Goal: Task Accomplishment & Management: Use online tool/utility

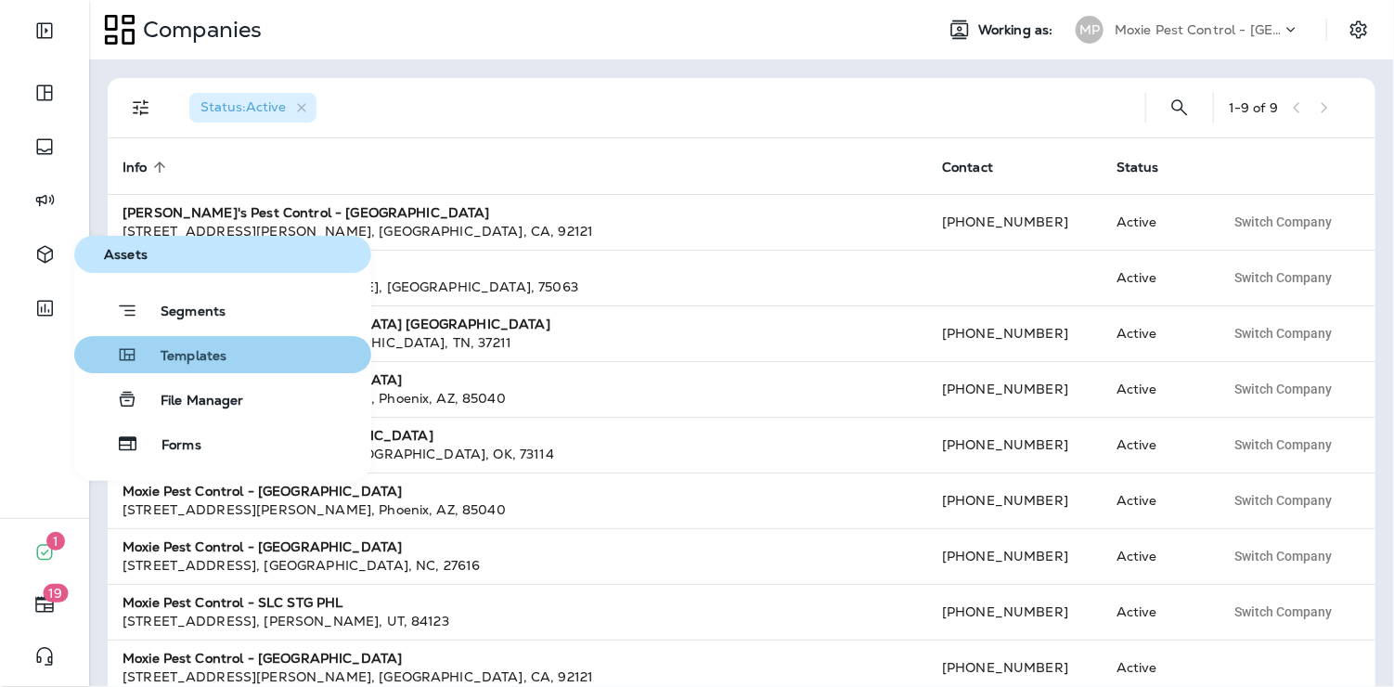
click at [199, 346] on div "Templates" at bounding box center [154, 354] width 145 height 22
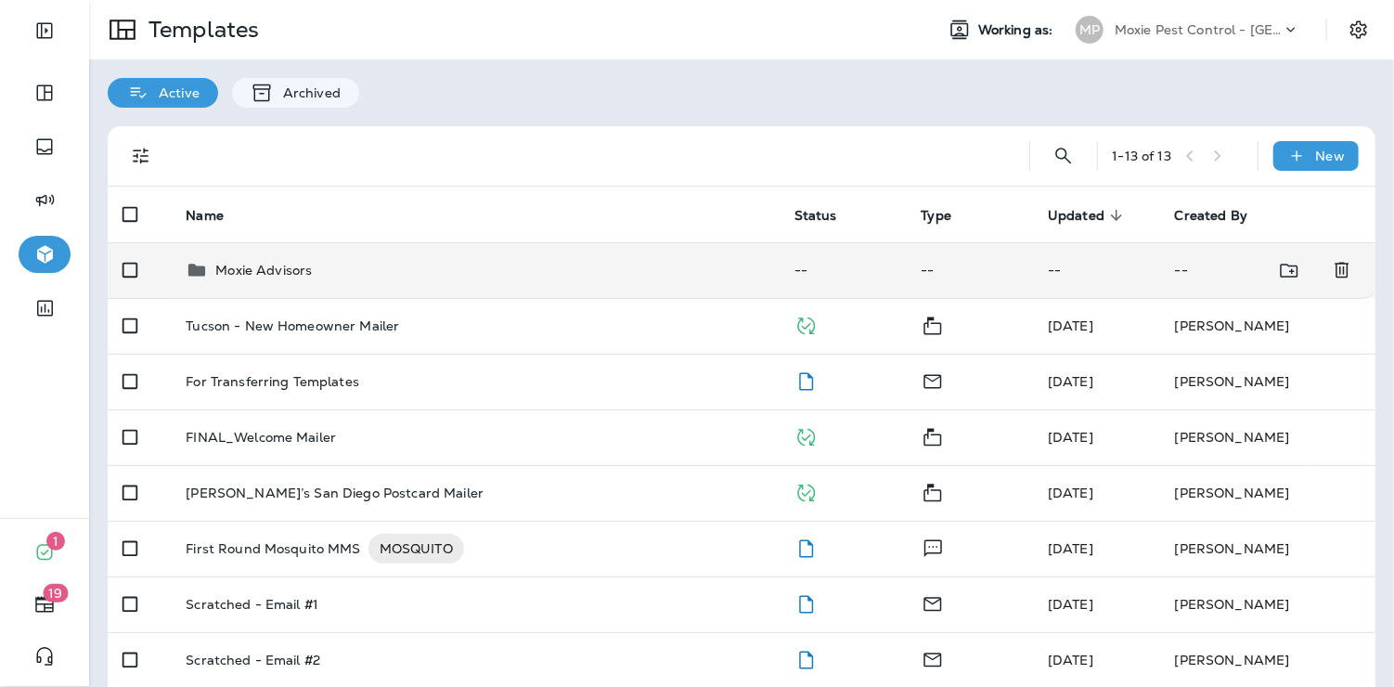
click at [277, 279] on div "Moxie Advisors" at bounding box center [263, 270] width 96 height 22
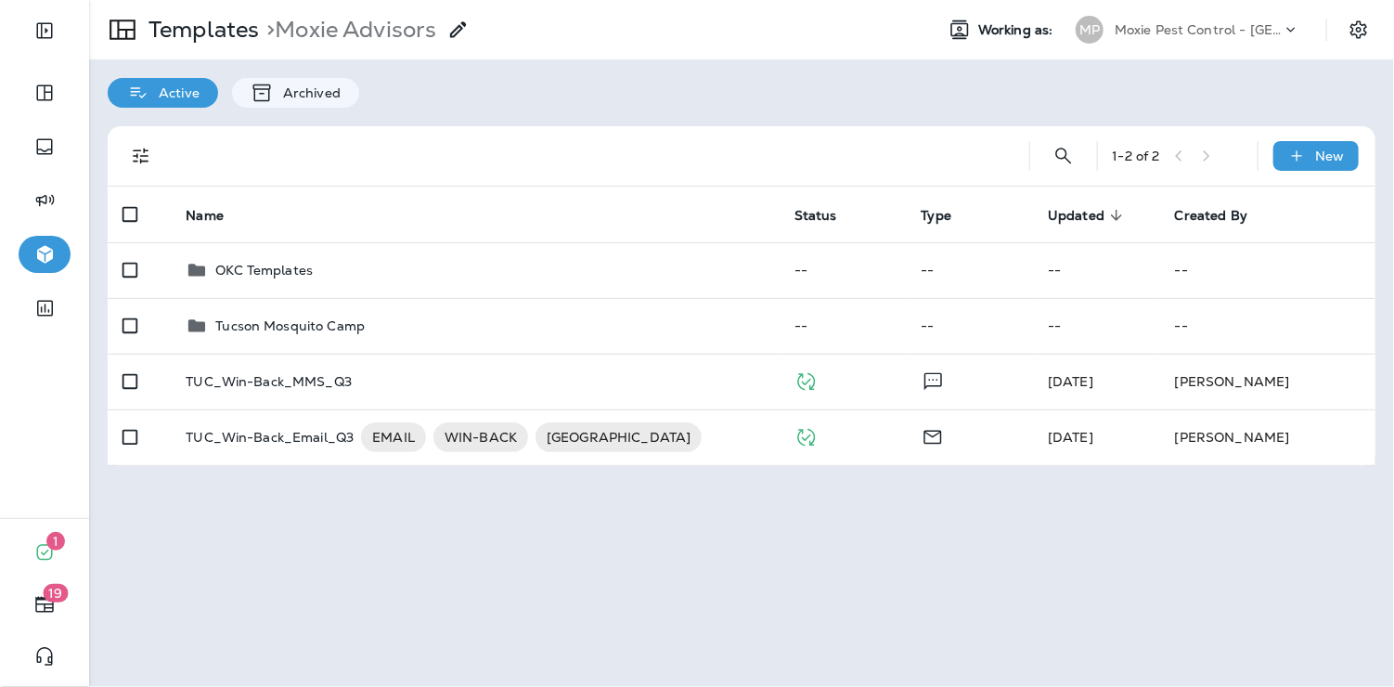
click at [1155, 32] on p "Moxie Pest Control - [GEOGRAPHIC_DATA]" at bounding box center [1197, 29] width 167 height 15
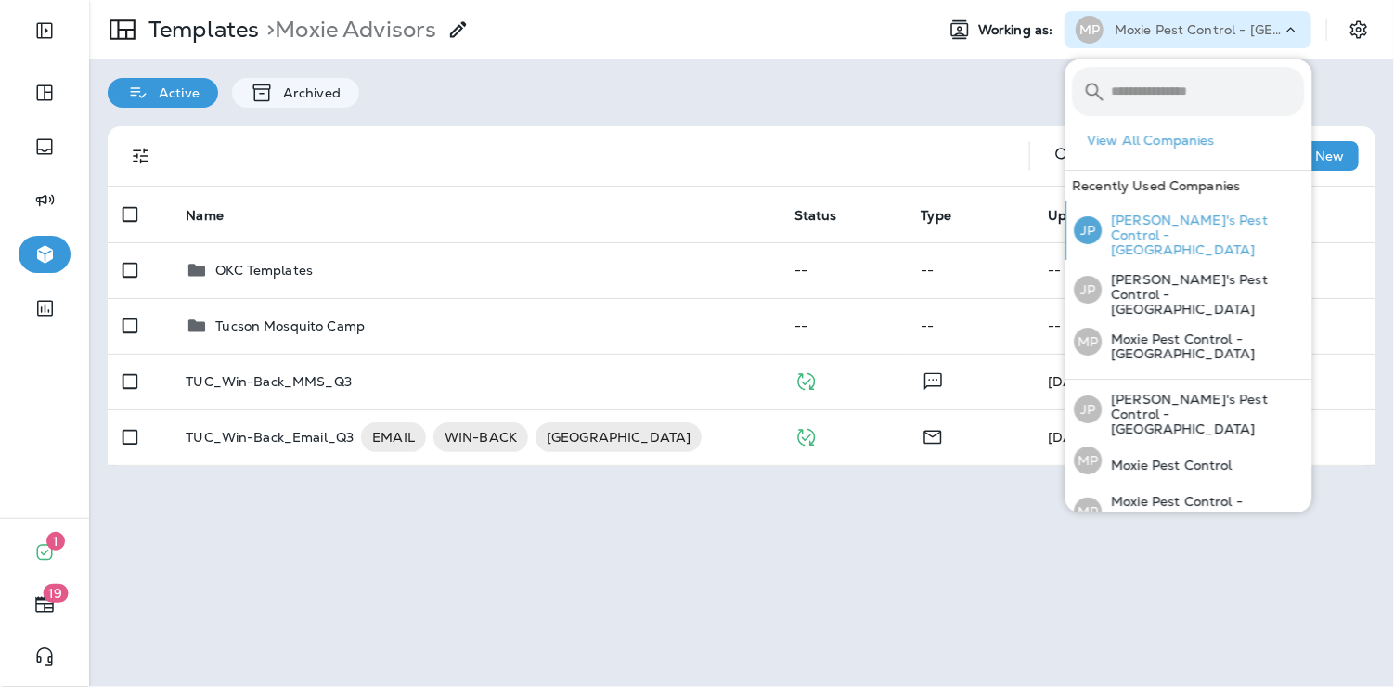
click at [1141, 212] on p "[PERSON_NAME]'s Pest Control - [GEOGRAPHIC_DATA]" at bounding box center [1203, 234] width 202 height 45
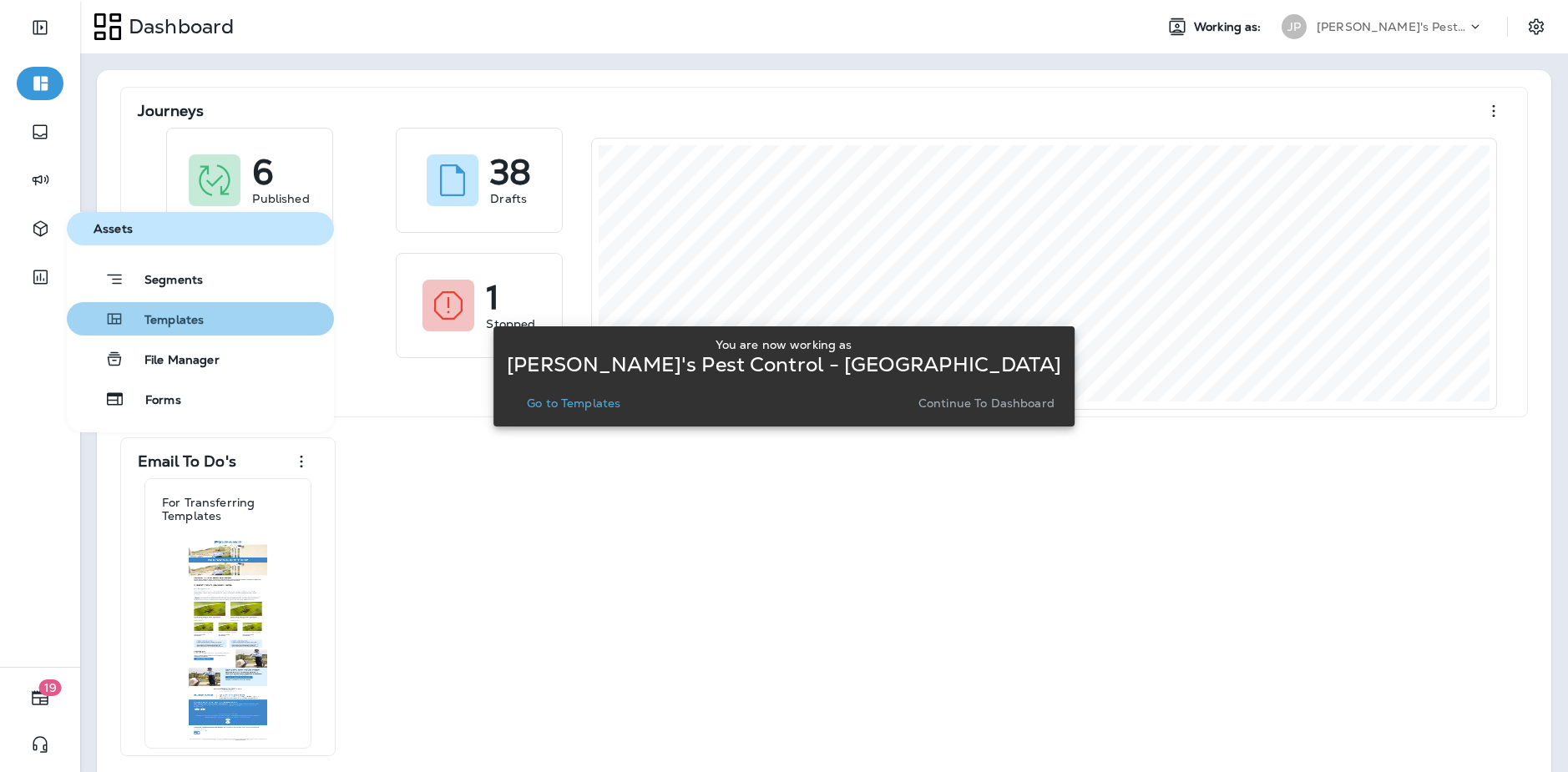
click at [142, 313] on span "Templates" at bounding box center [164, 321] width 79 height 16
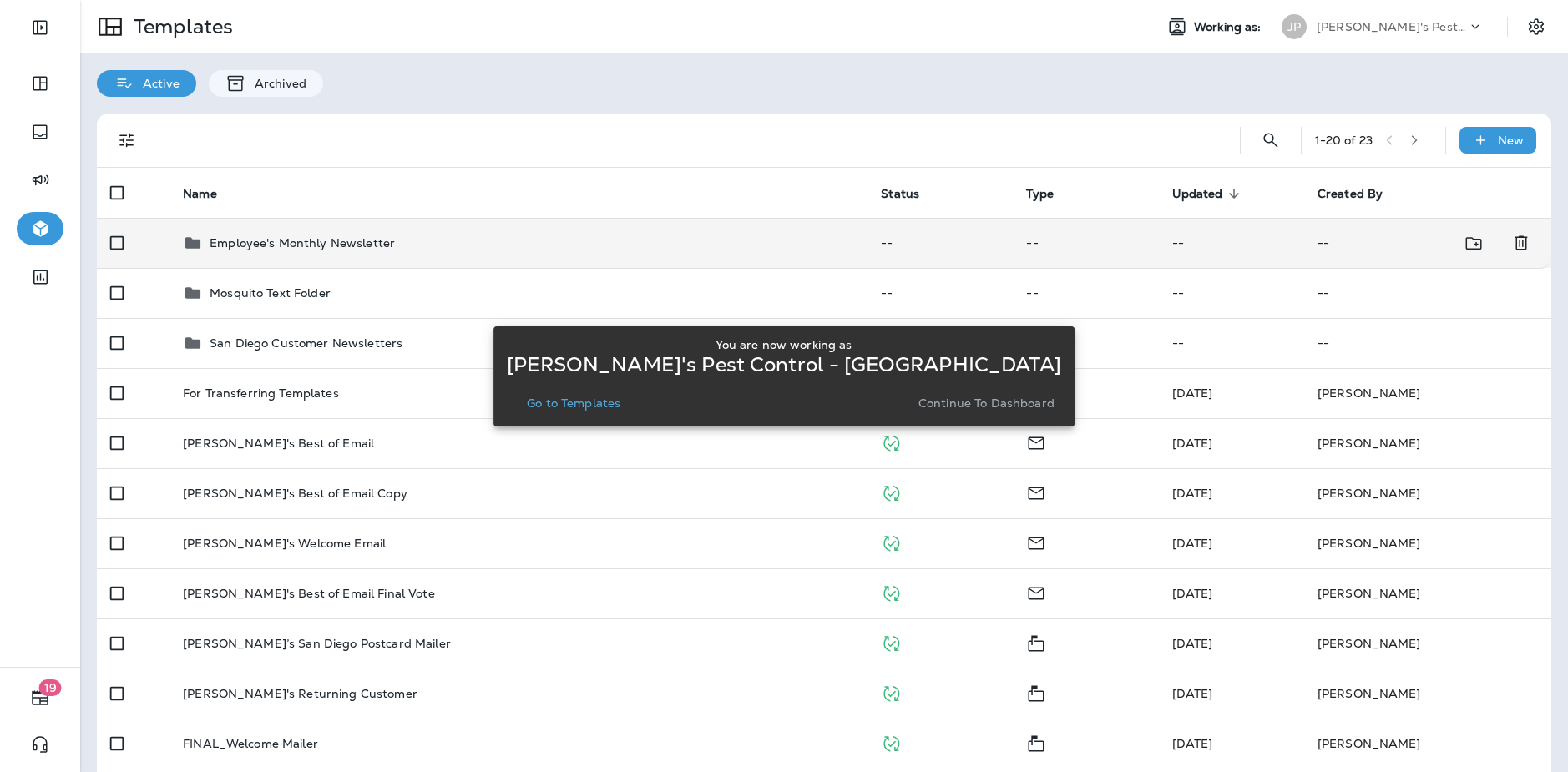
click at [250, 262] on td "Employee's Monthly Newsletter" at bounding box center [518, 243] width 698 height 50
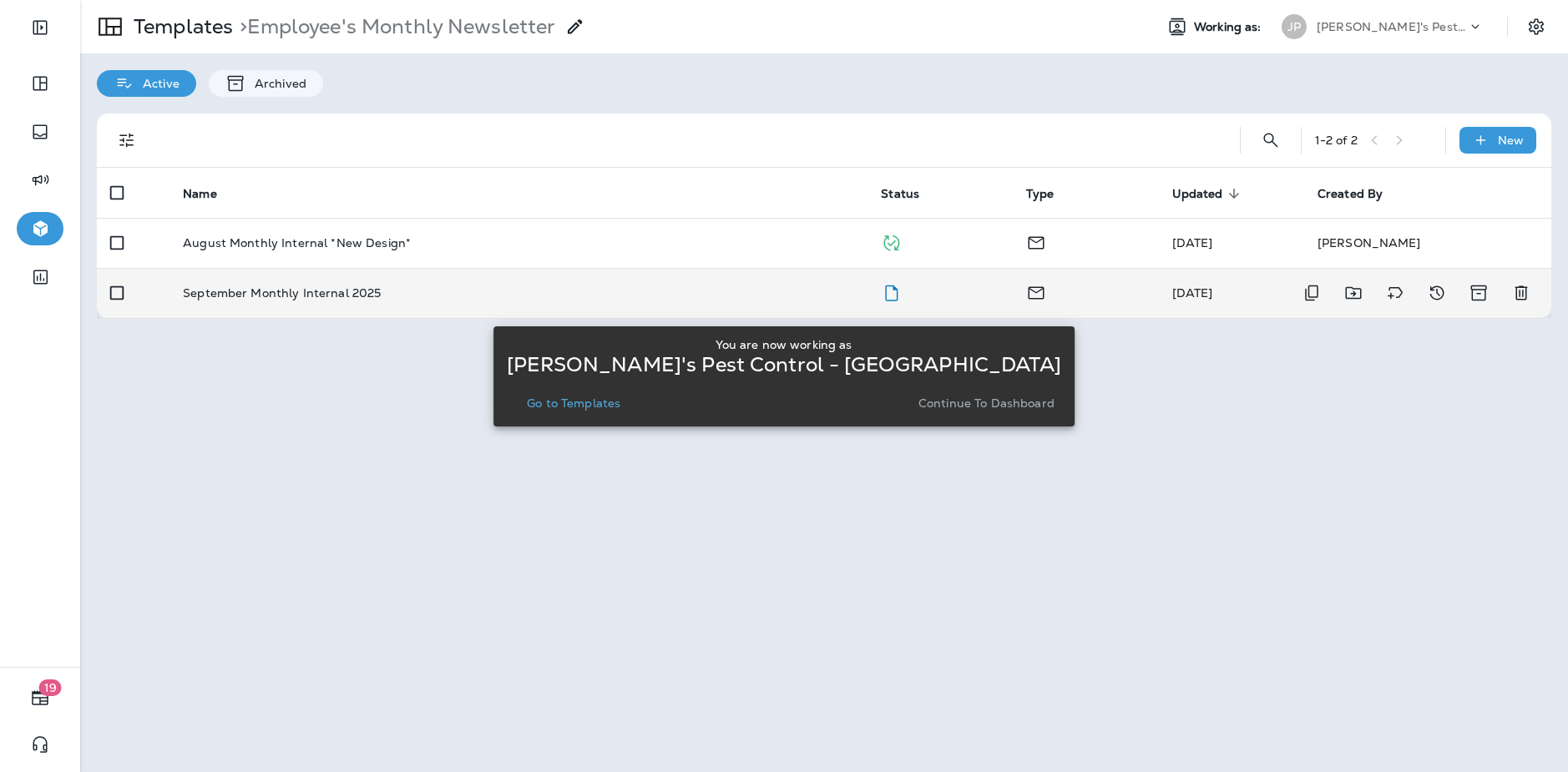
click at [249, 286] on p "September Monthly Internal 2025" at bounding box center [282, 292] width 198 height 13
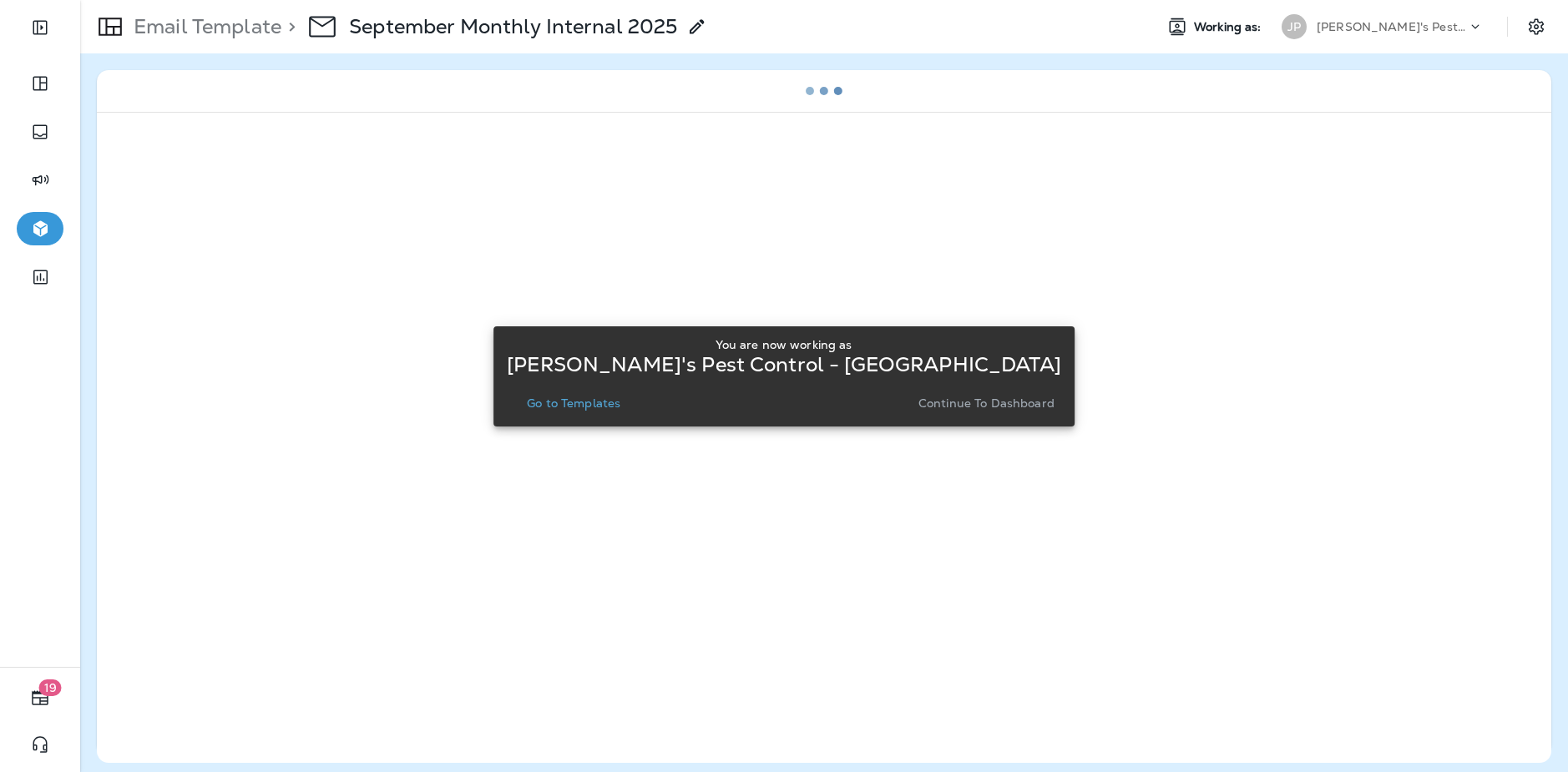
click at [620, 404] on p "Go to Templates" at bounding box center [573, 403] width 94 height 13
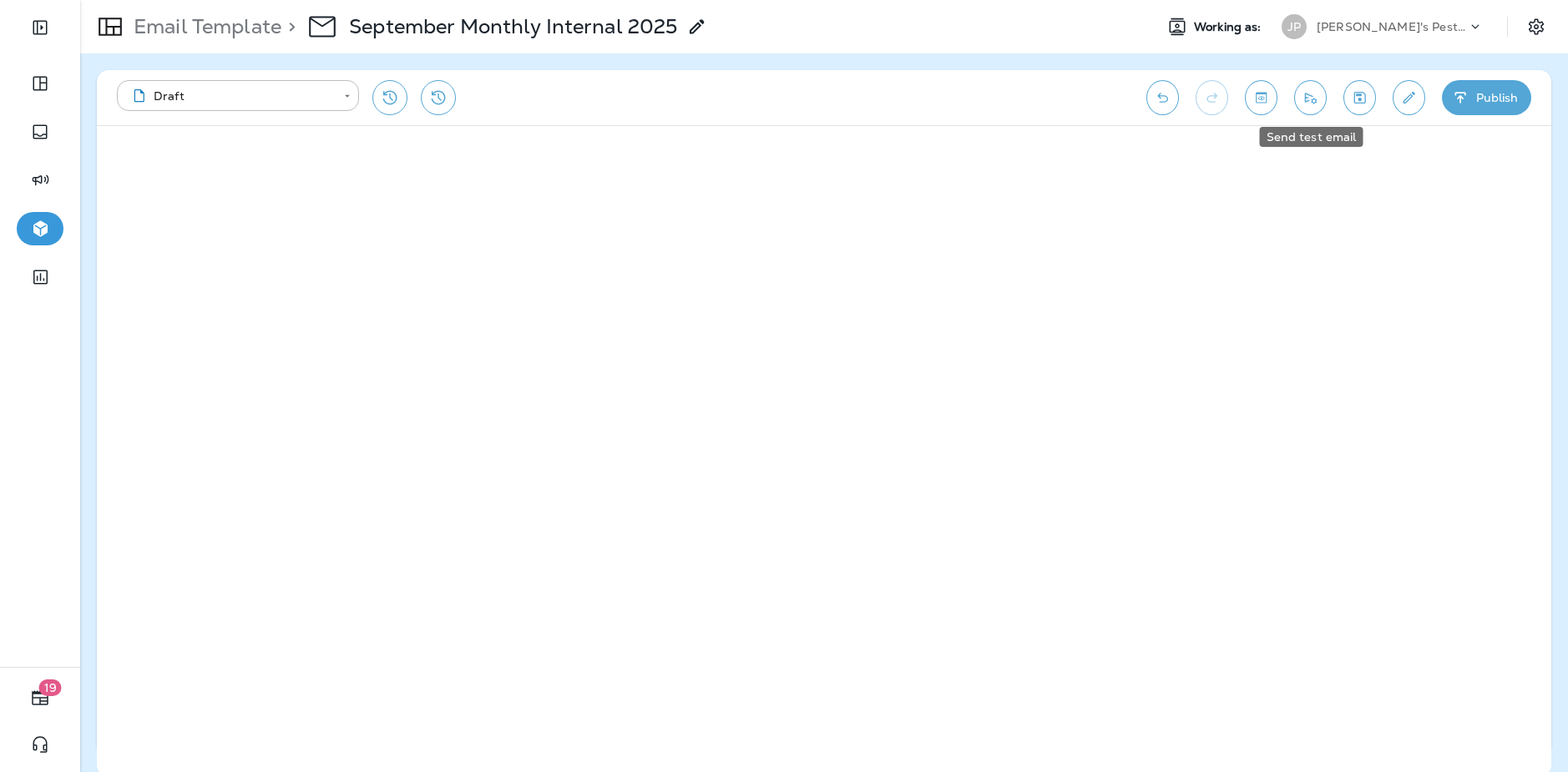
click at [1253, 98] on icon "Send test email" at bounding box center [1310, 97] width 17 height 17
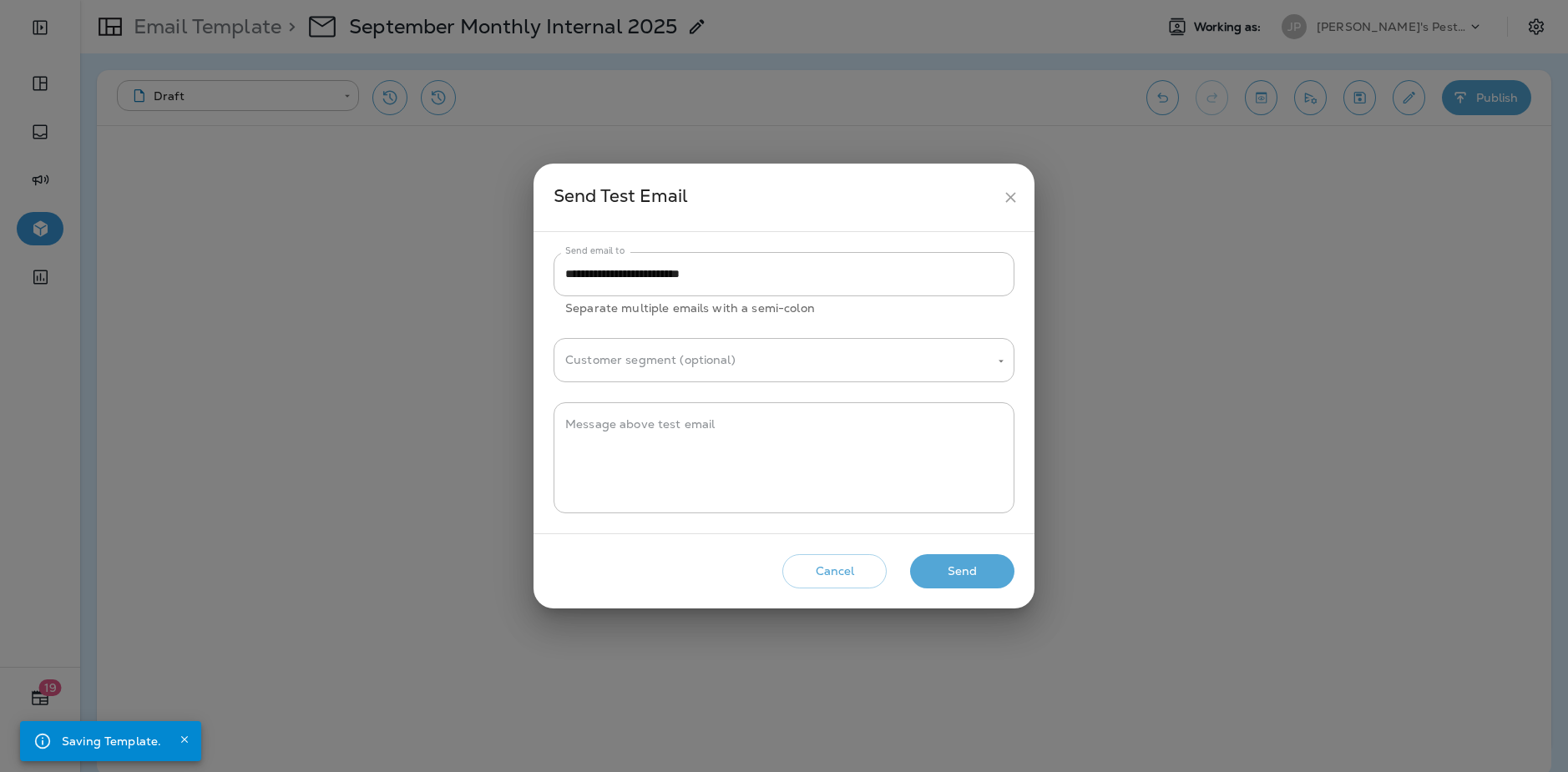
click at [954, 570] on button "Send" at bounding box center [962, 571] width 104 height 34
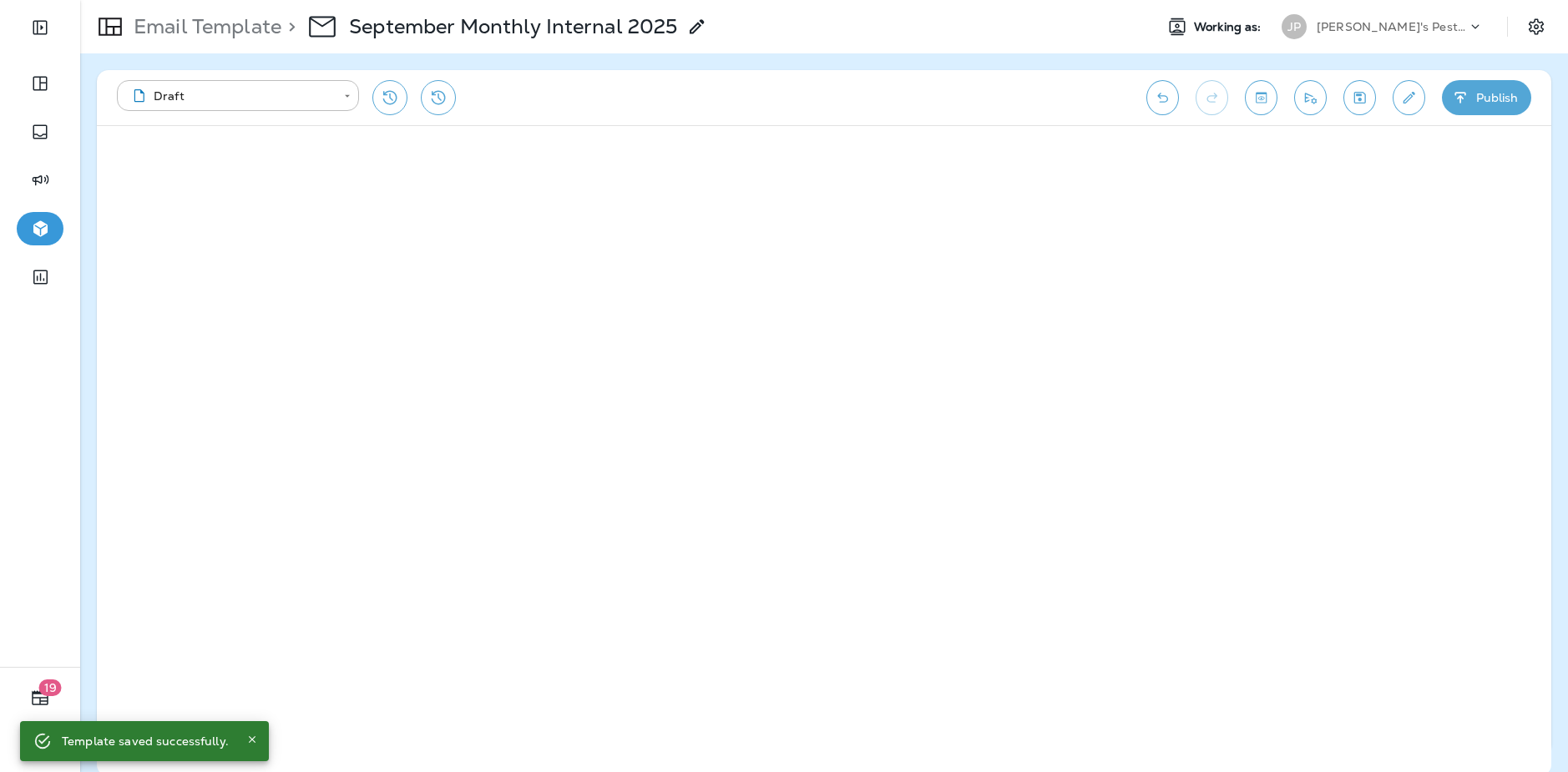
click at [1253, 106] on button "Toggle preview" at bounding box center [1260, 97] width 32 height 35
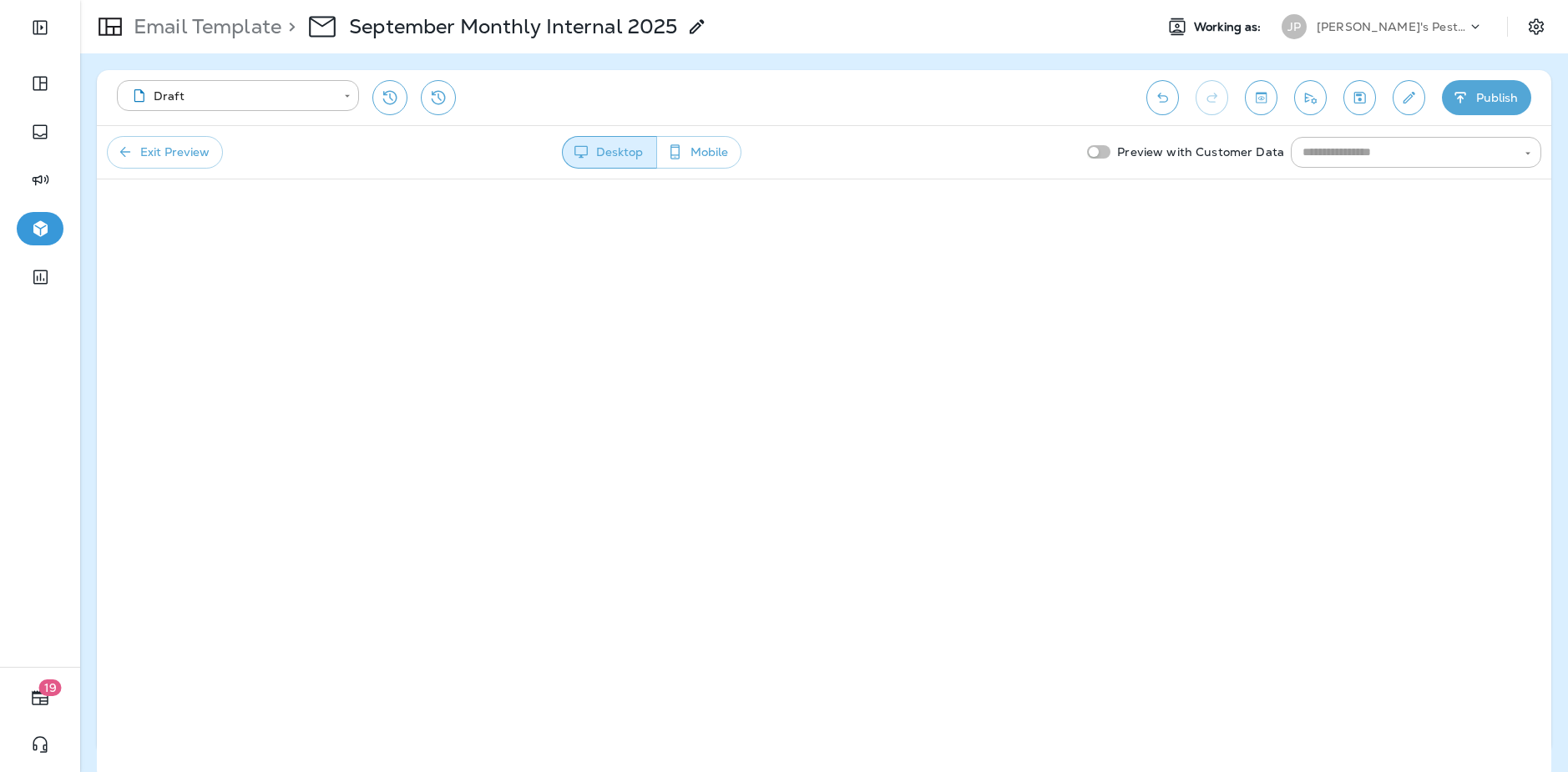
click at [172, 152] on button "Exit Preview" at bounding box center [165, 152] width 116 height 32
click at [1253, 103] on icon "Toggle preview" at bounding box center [1261, 97] width 11 height 11
click at [205, 151] on button "Exit Preview" at bounding box center [165, 152] width 116 height 32
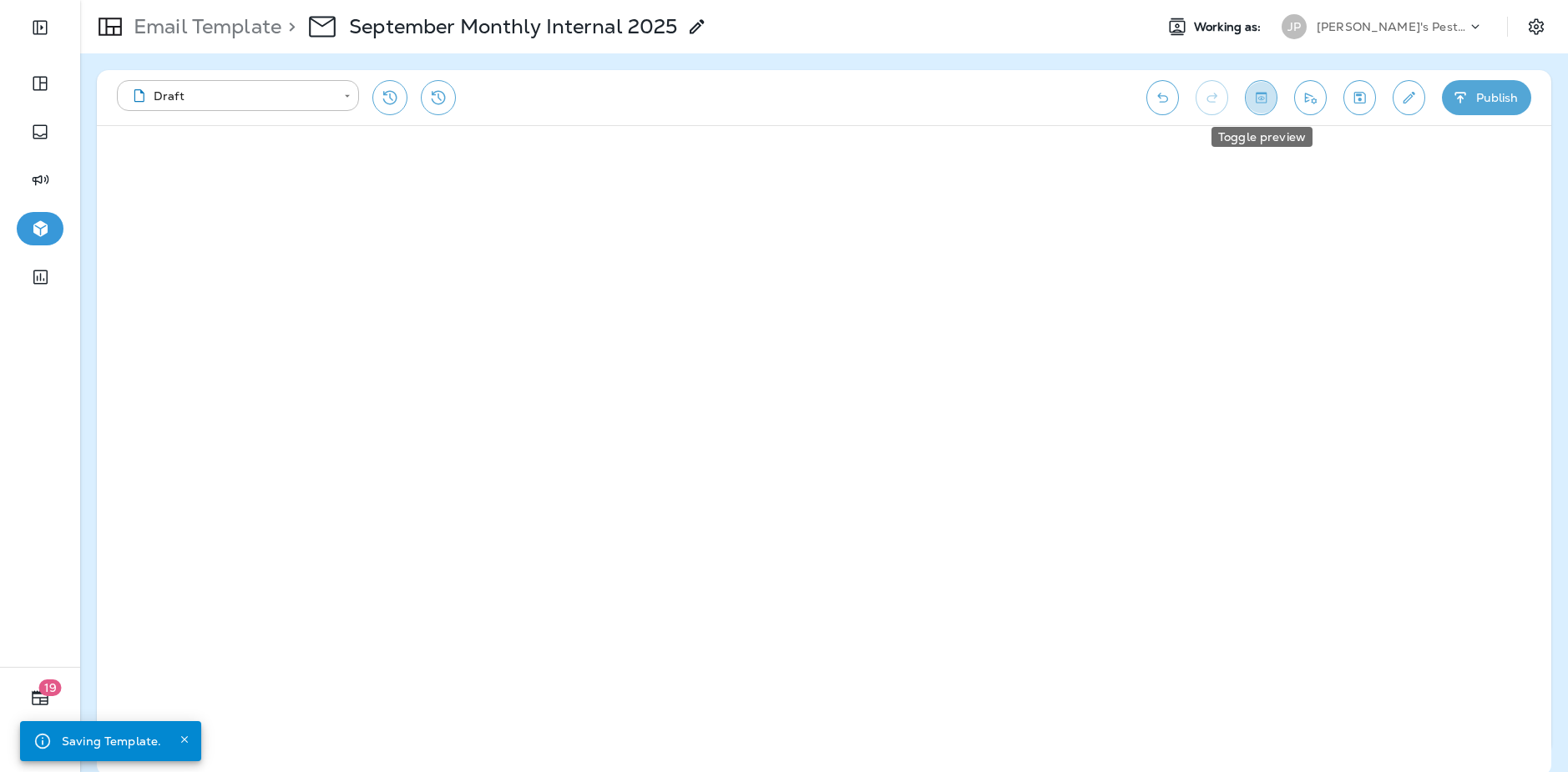
click at [1253, 102] on icon "Toggle preview" at bounding box center [1261, 97] width 11 height 11
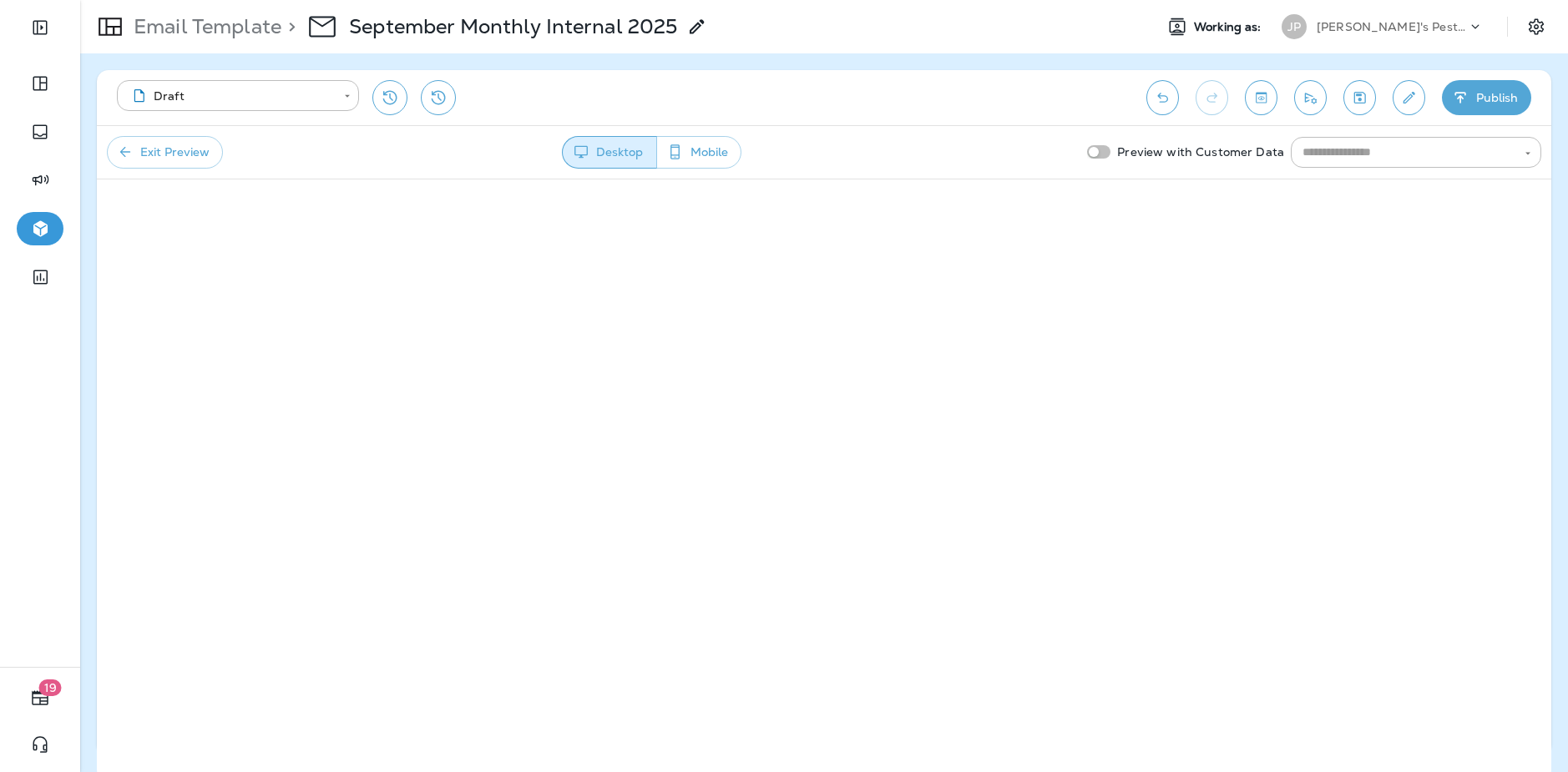
click at [166, 157] on button "Exit Preview" at bounding box center [165, 152] width 116 height 32
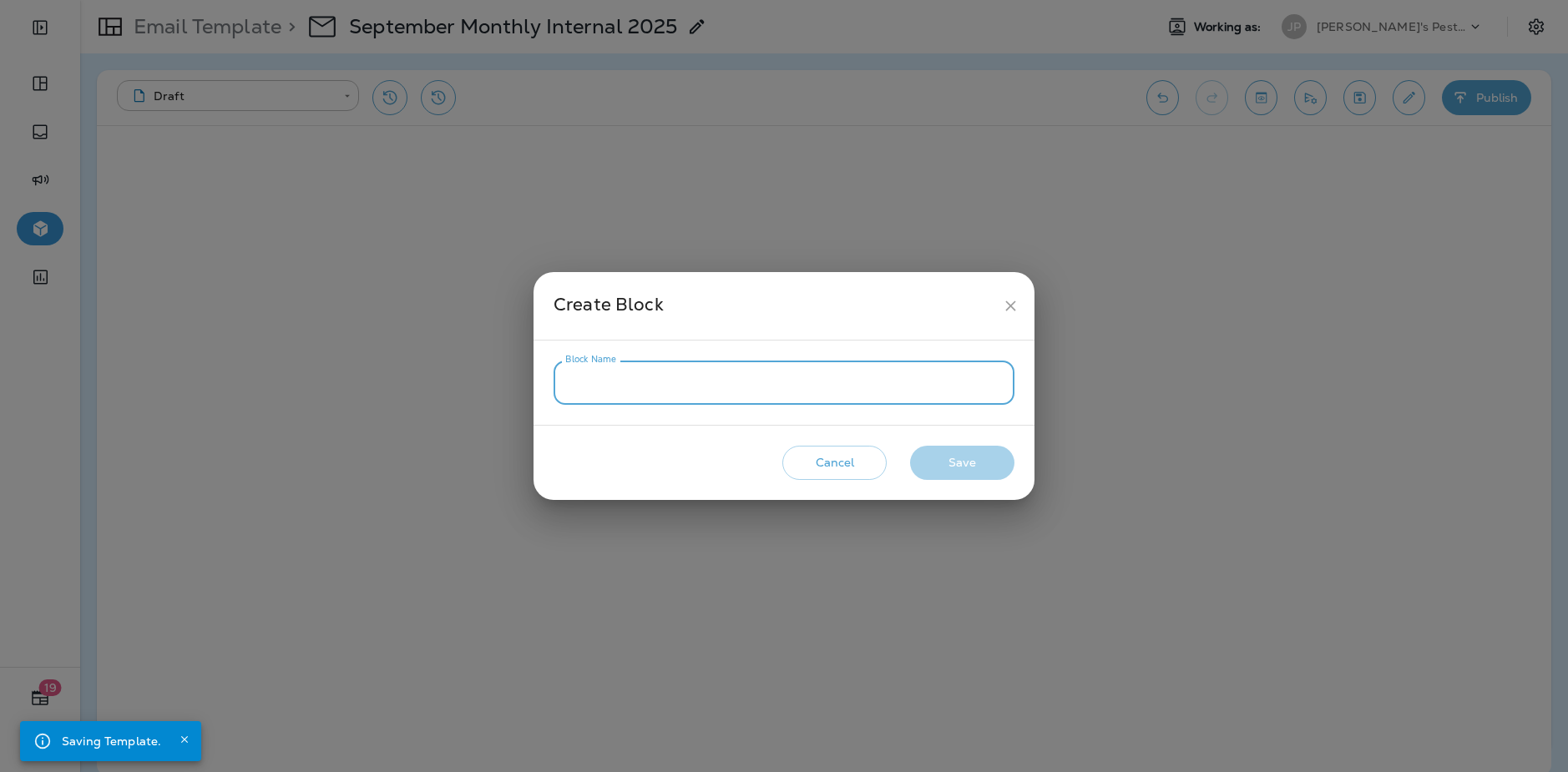
click at [820, 380] on input "Block Name" at bounding box center [784, 382] width 461 height 44
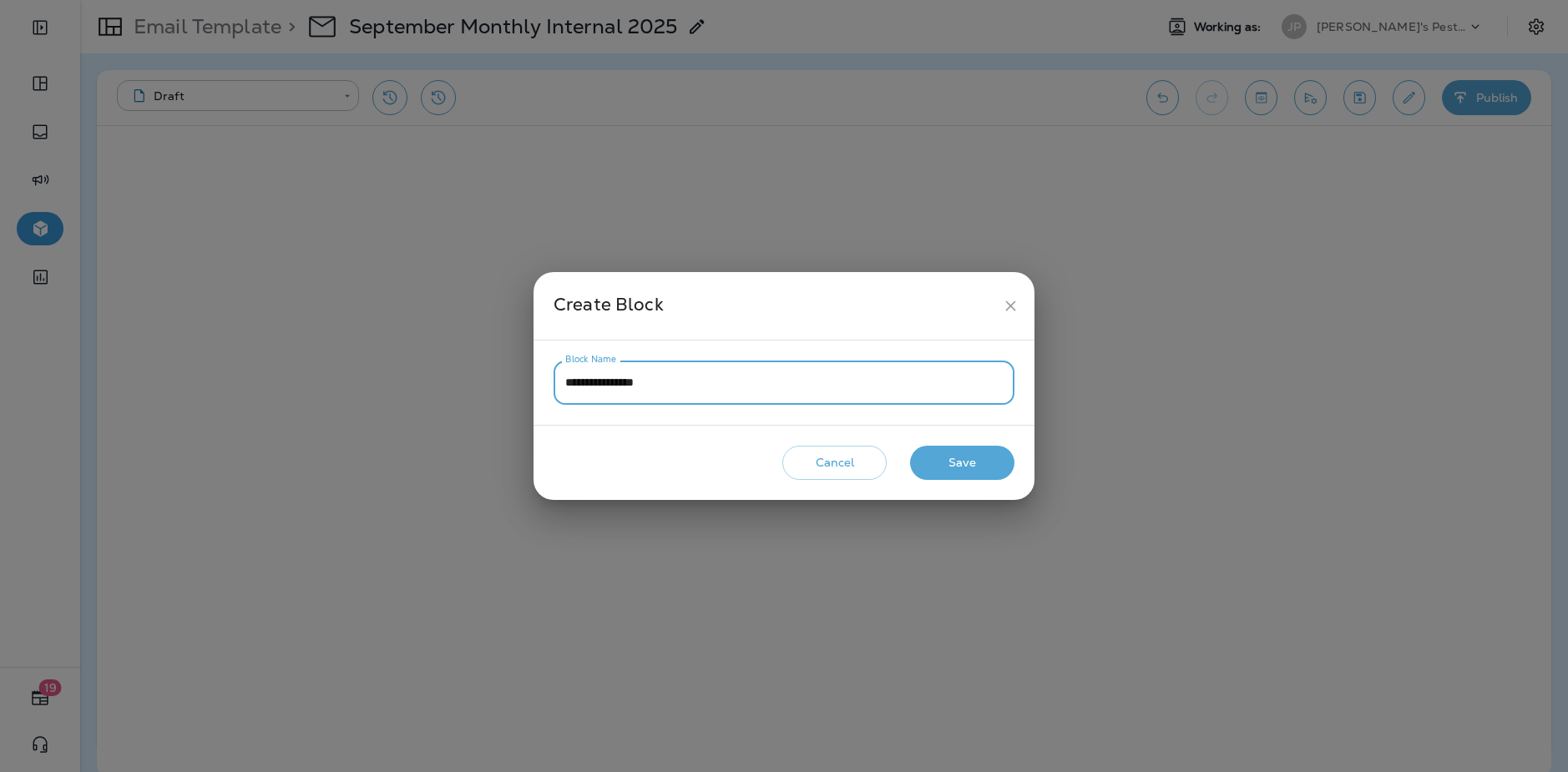
type input "**********"
click at [992, 463] on button "Save" at bounding box center [962, 462] width 104 height 34
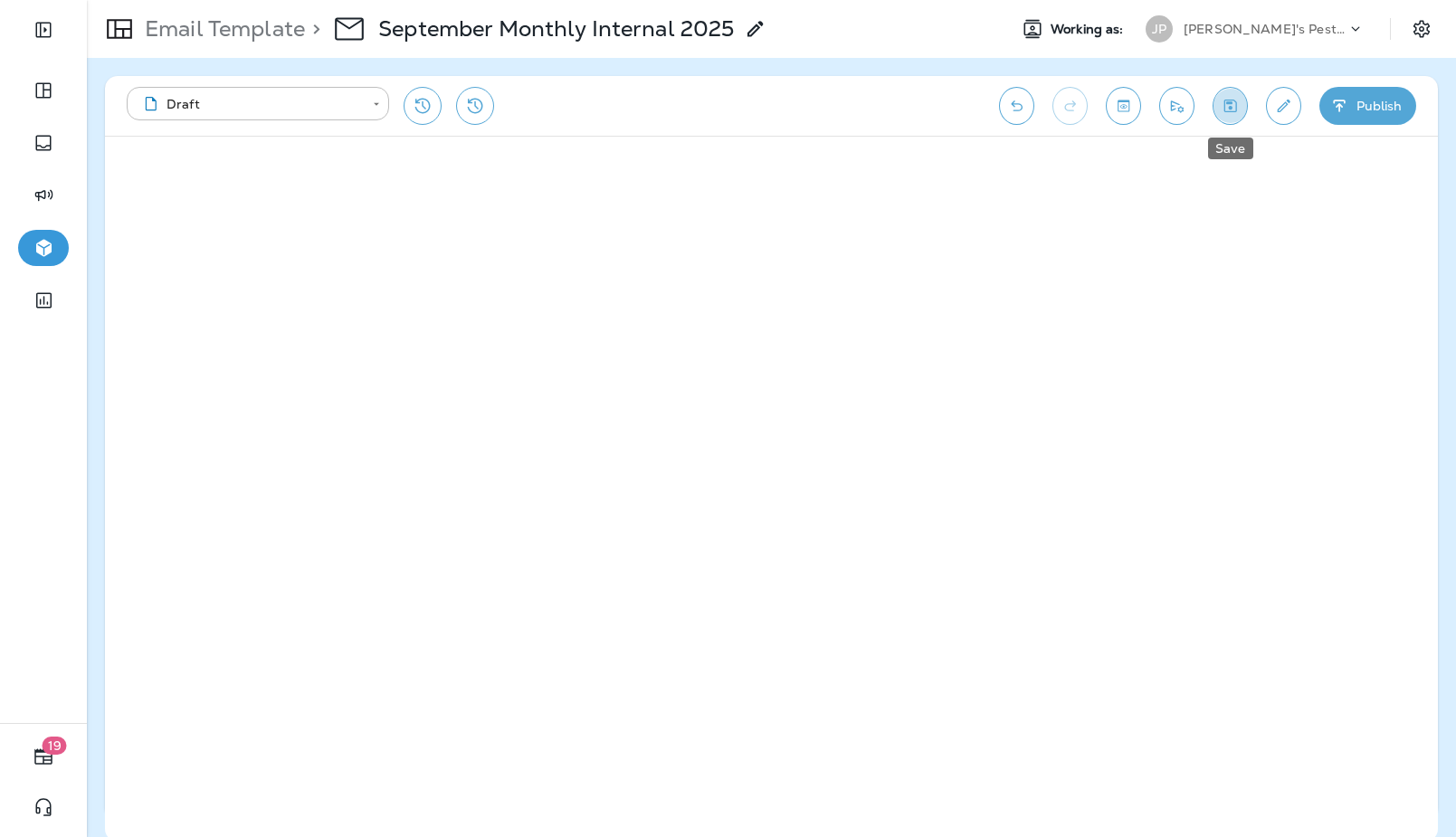
click at [1223, 106] on icon "Save" at bounding box center [1230, 105] width 19 height 19
click at [247, 23] on p "Email Template" at bounding box center [221, 29] width 168 height 27
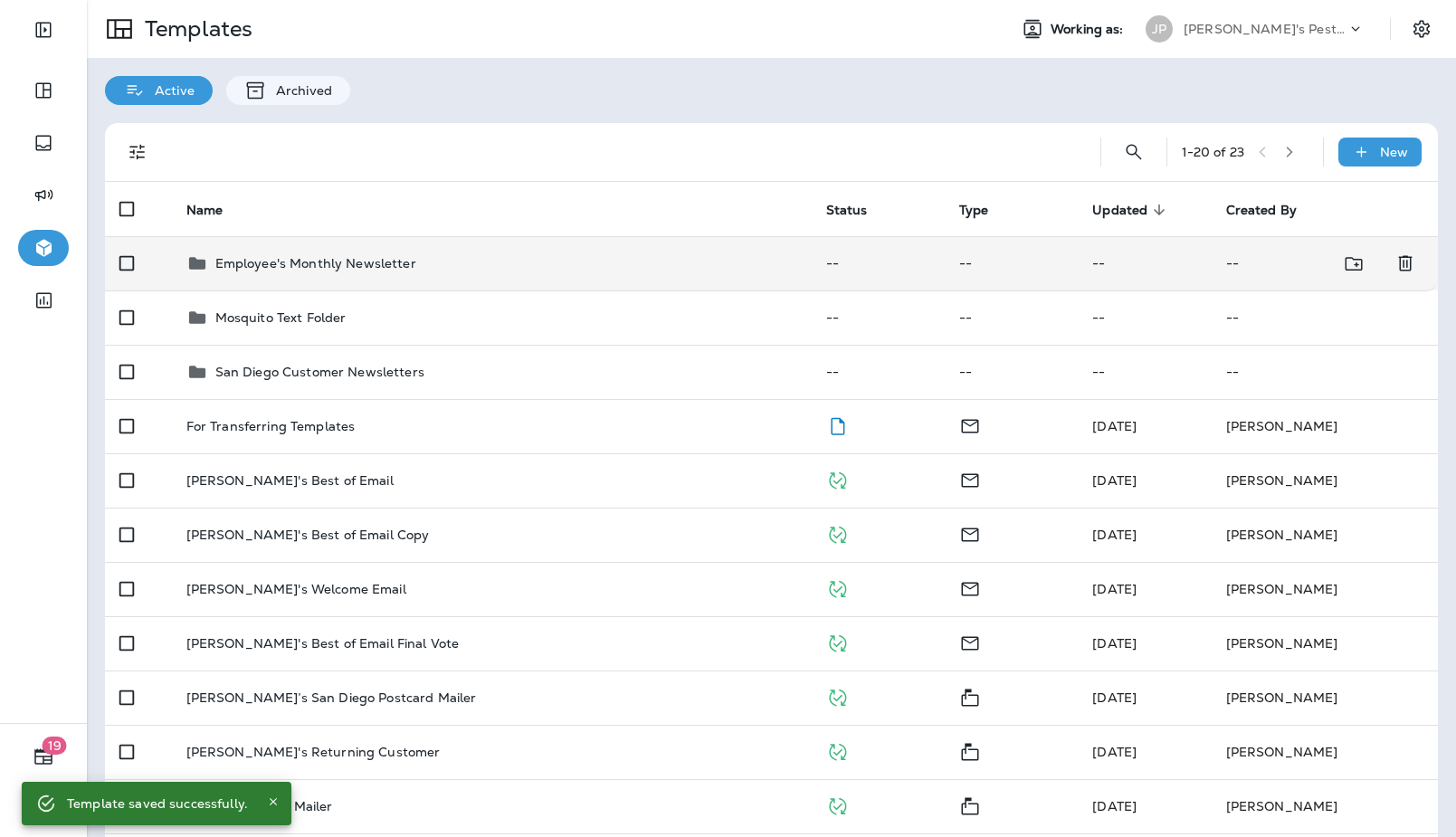
click at [256, 282] on td "Employee's Monthly Newsletter" at bounding box center [492, 263] width 640 height 55
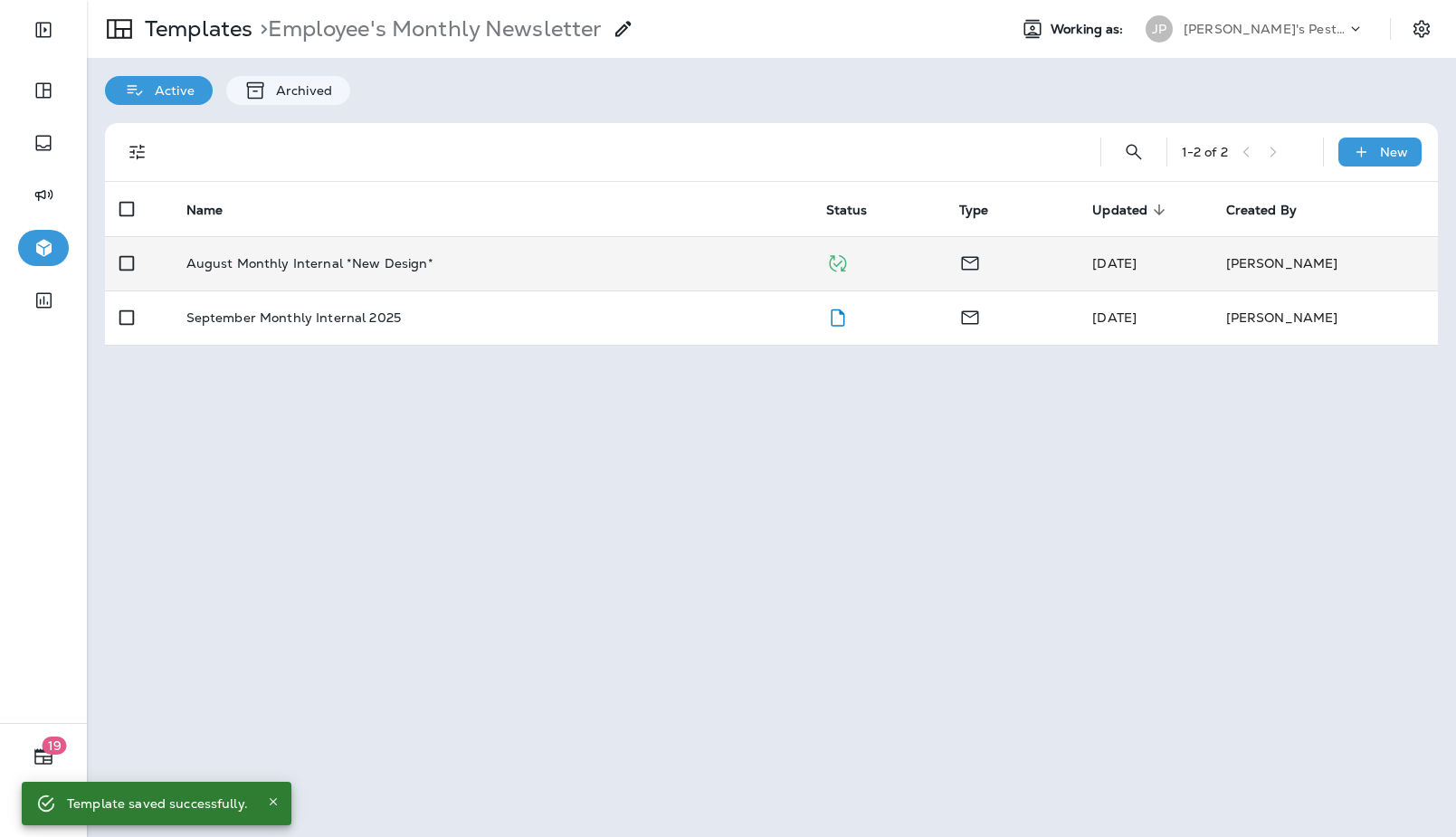
click at [257, 281] on td "August Monthly Internal *New Design*" at bounding box center [492, 263] width 640 height 55
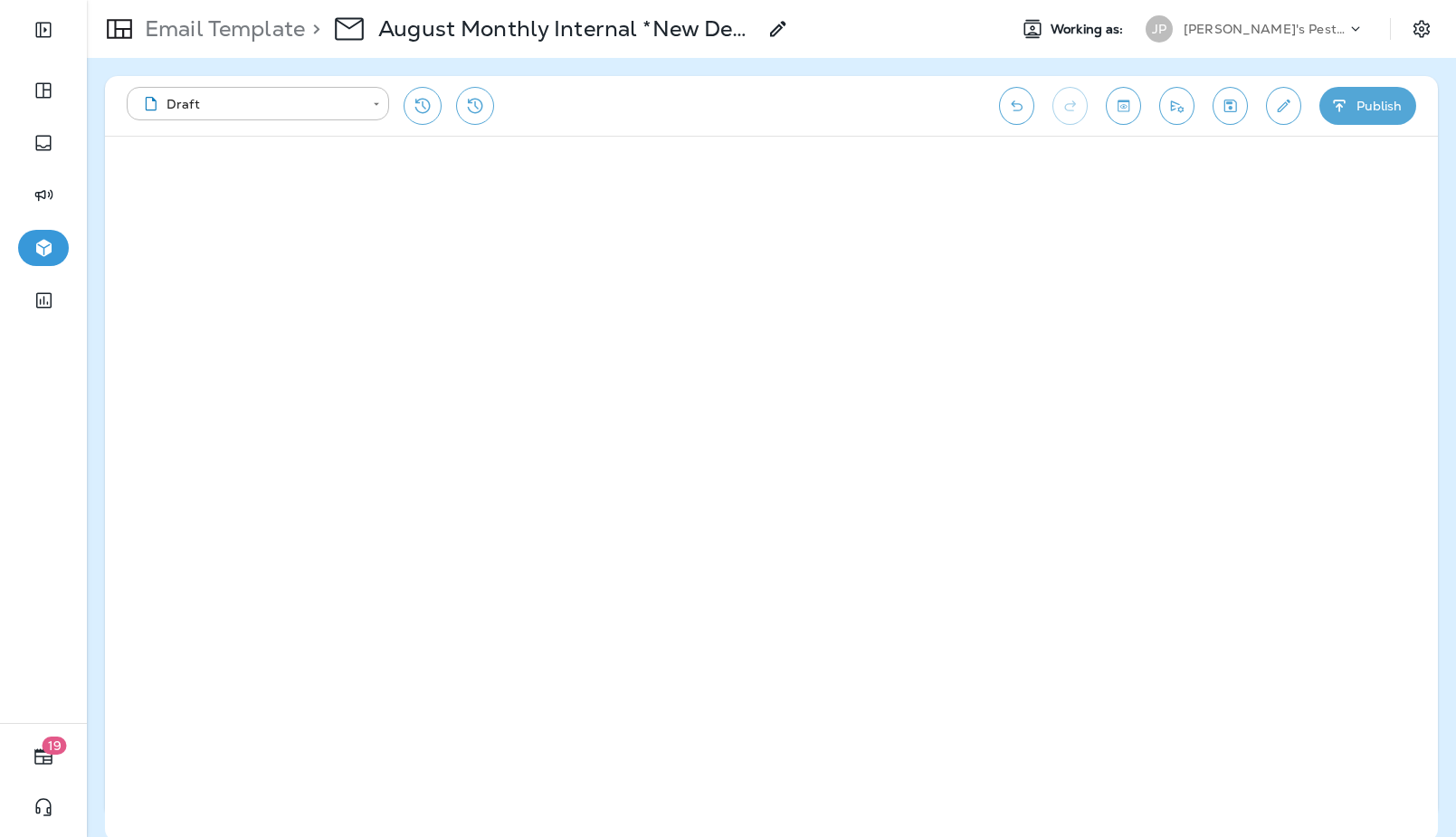
click at [201, 29] on p "Email Template" at bounding box center [221, 29] width 168 height 27
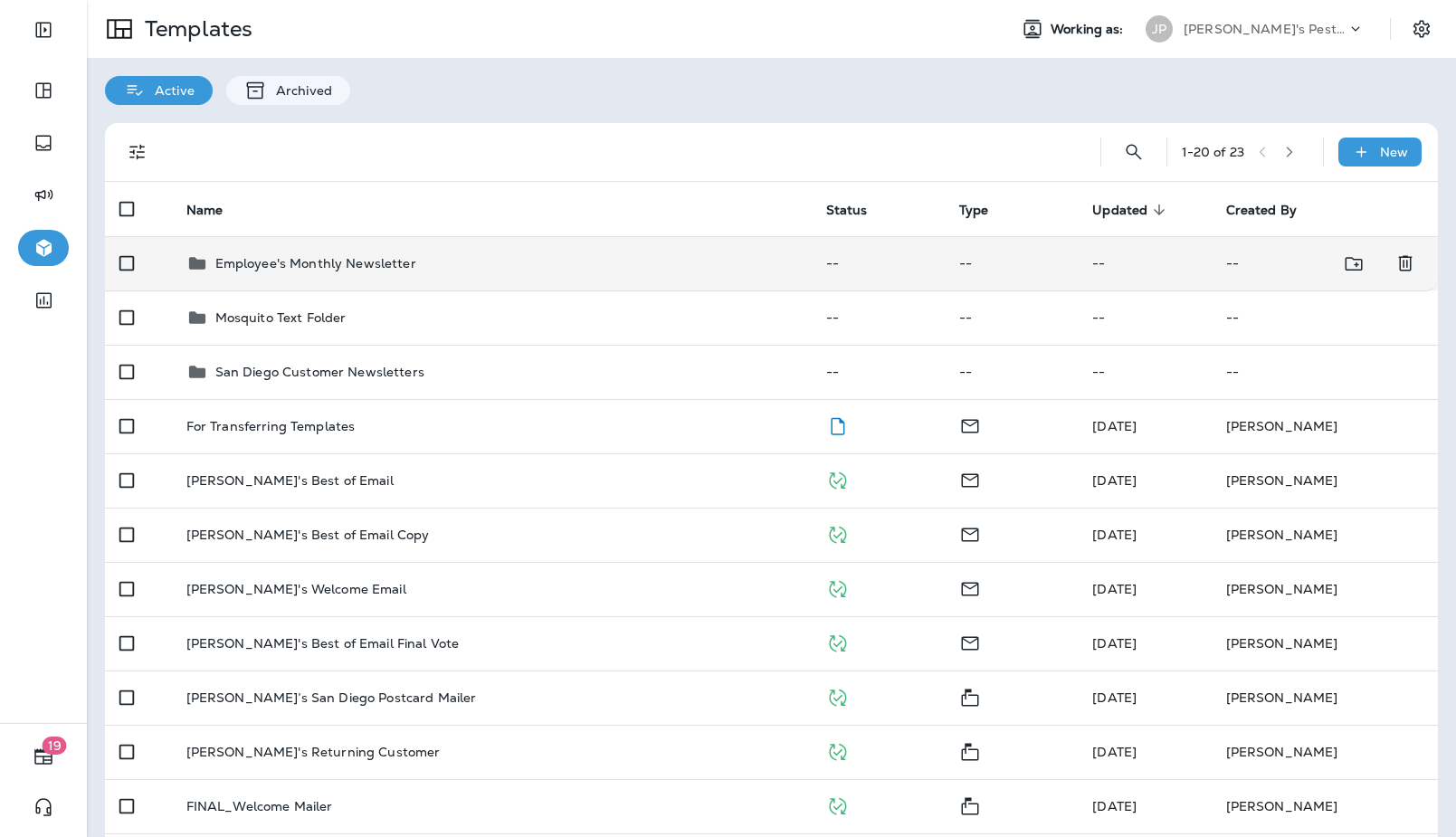
click at [355, 266] on p "Employee's Monthly Newsletter" at bounding box center [316, 263] width 201 height 15
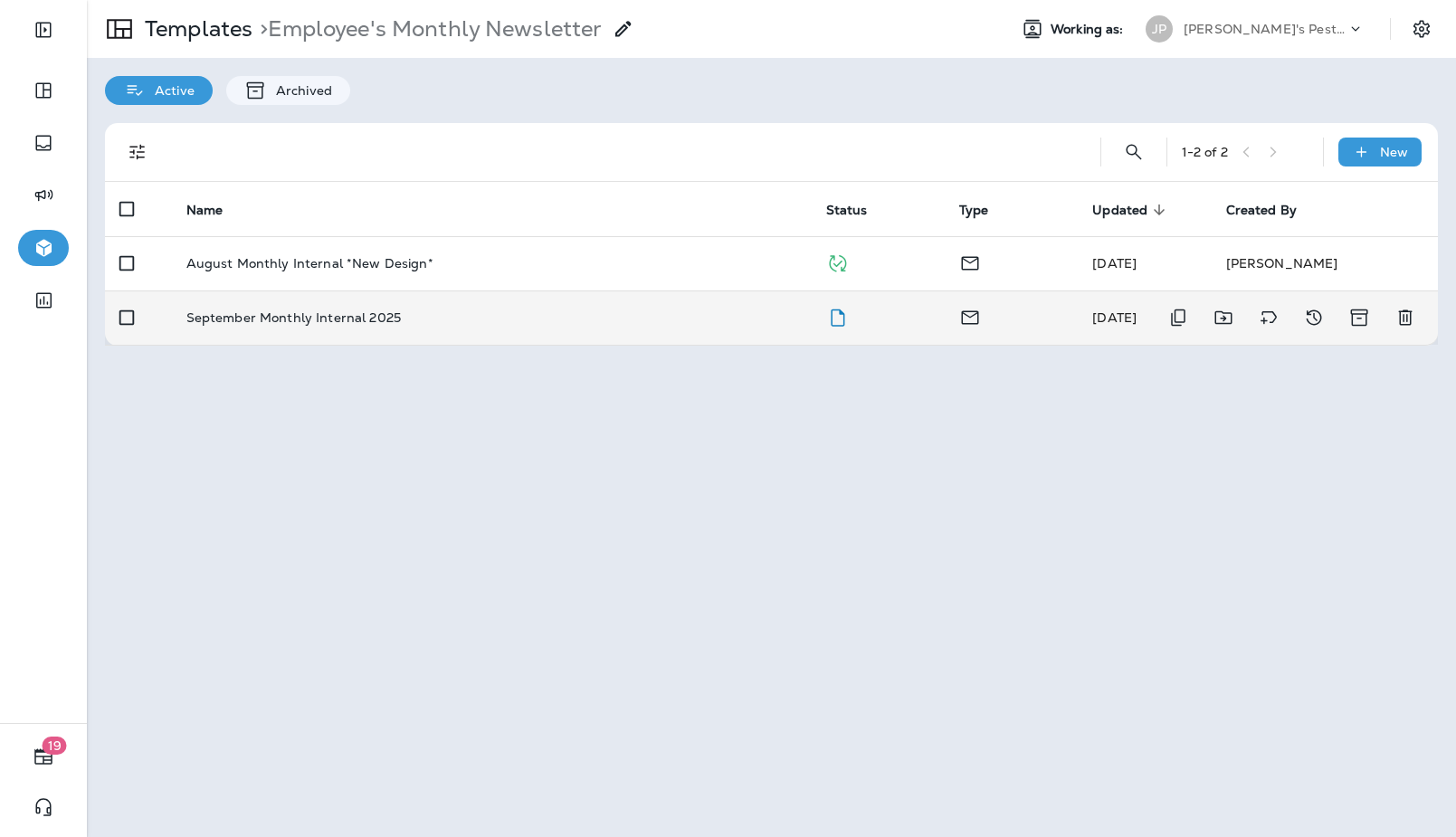
click at [346, 311] on p "September Monthly Internal 2025" at bounding box center [294, 317] width 215 height 15
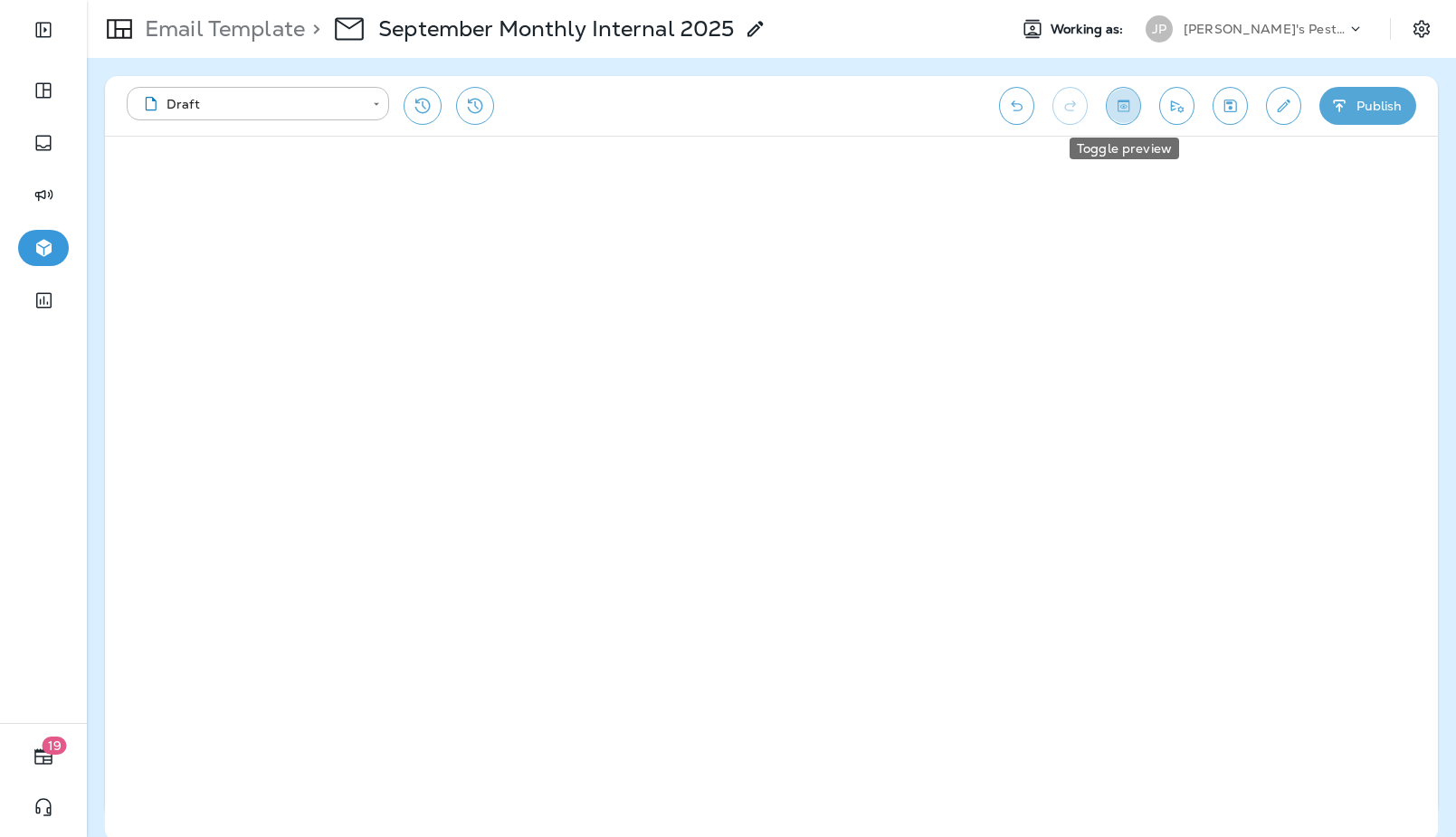
click at [1123, 103] on icon "Toggle preview" at bounding box center [1122, 105] width 19 height 19
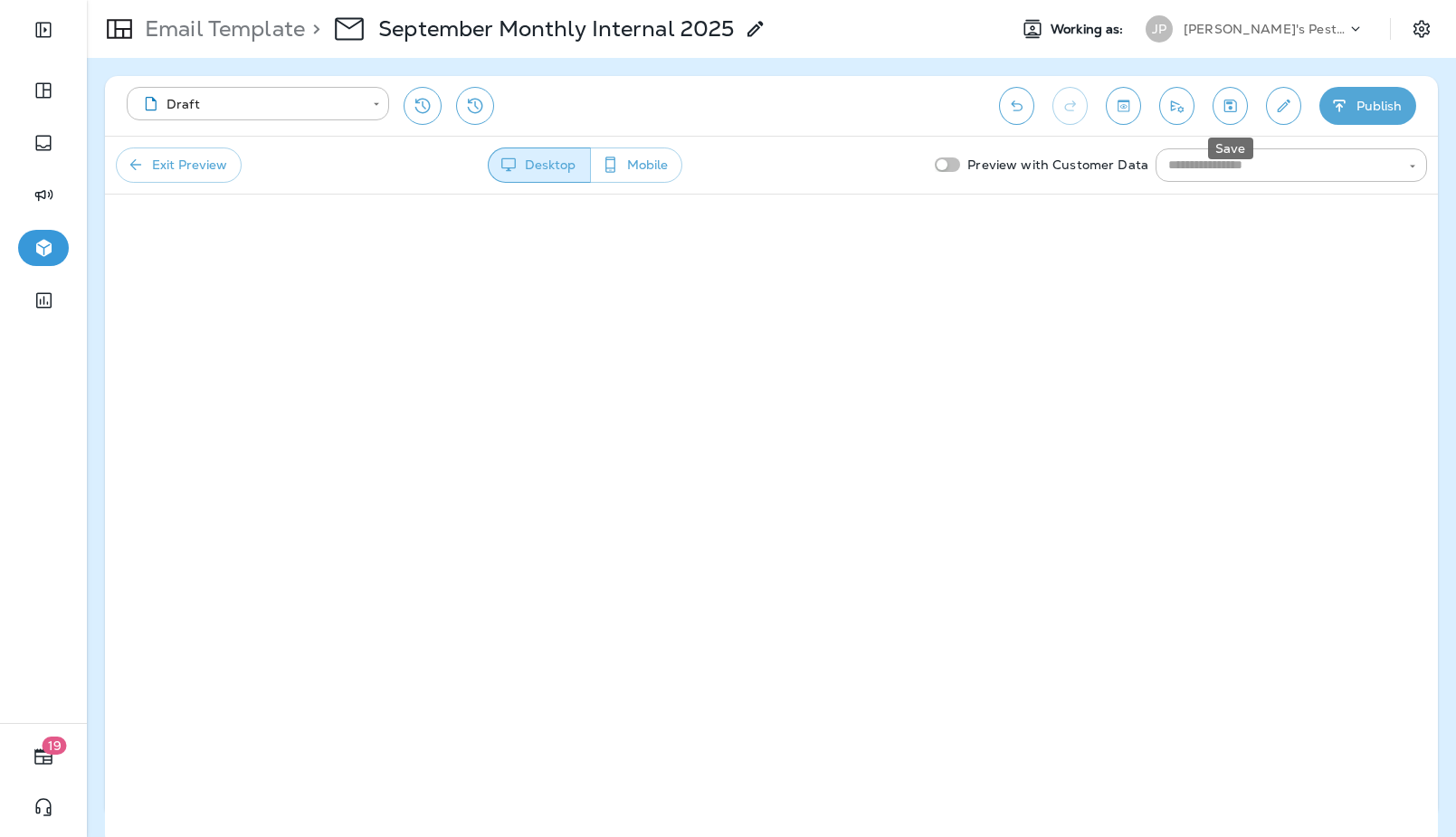
click at [1232, 104] on icon "Save" at bounding box center [1230, 105] width 19 height 19
click at [1267, 24] on p "[PERSON_NAME]'s Pest Control - [GEOGRAPHIC_DATA]" at bounding box center [1265, 28] width 163 height 15
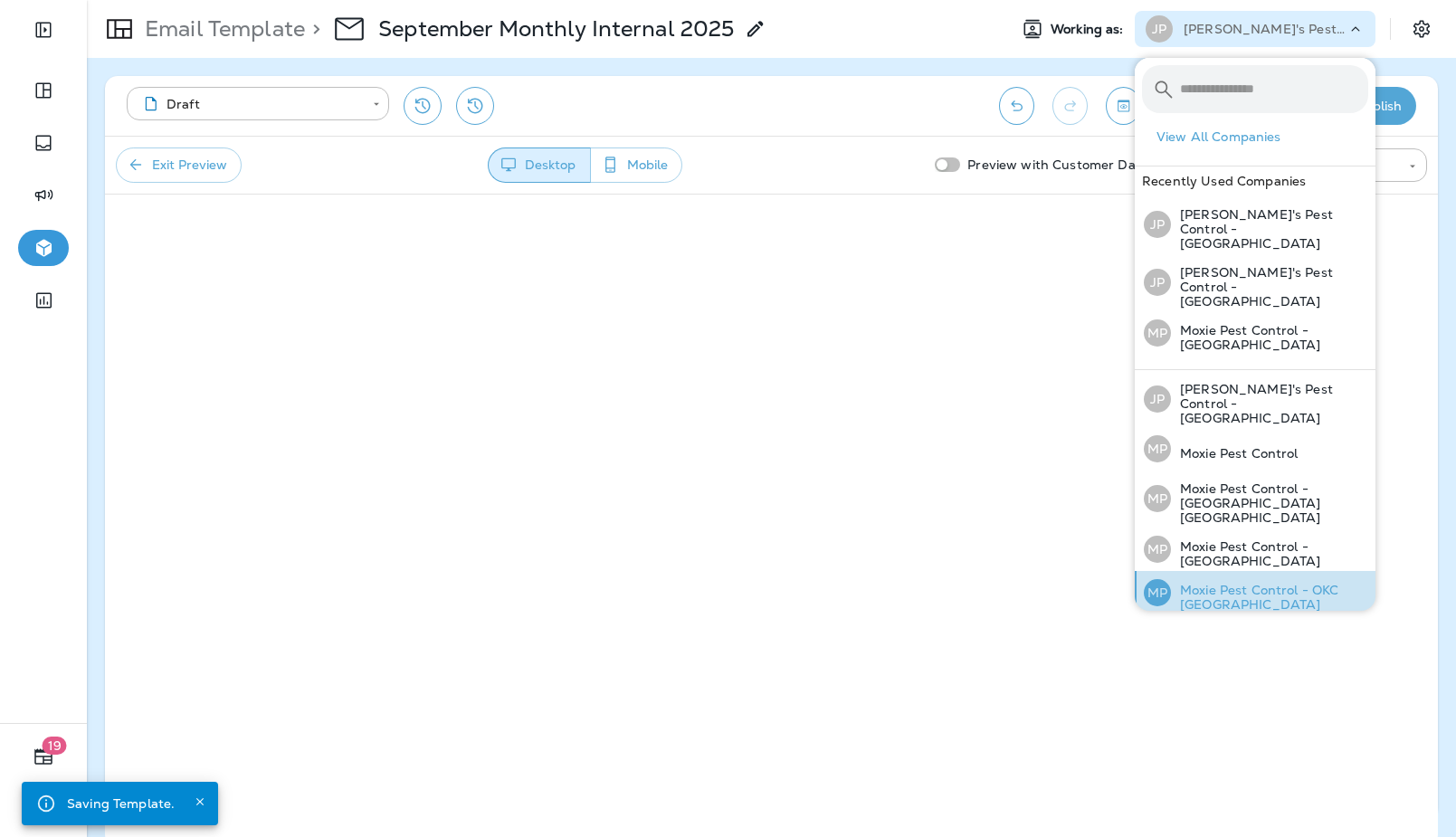
click at [1263, 583] on p "Moxie Pest Control - OKC [GEOGRAPHIC_DATA]" at bounding box center [1270, 598] width 197 height 29
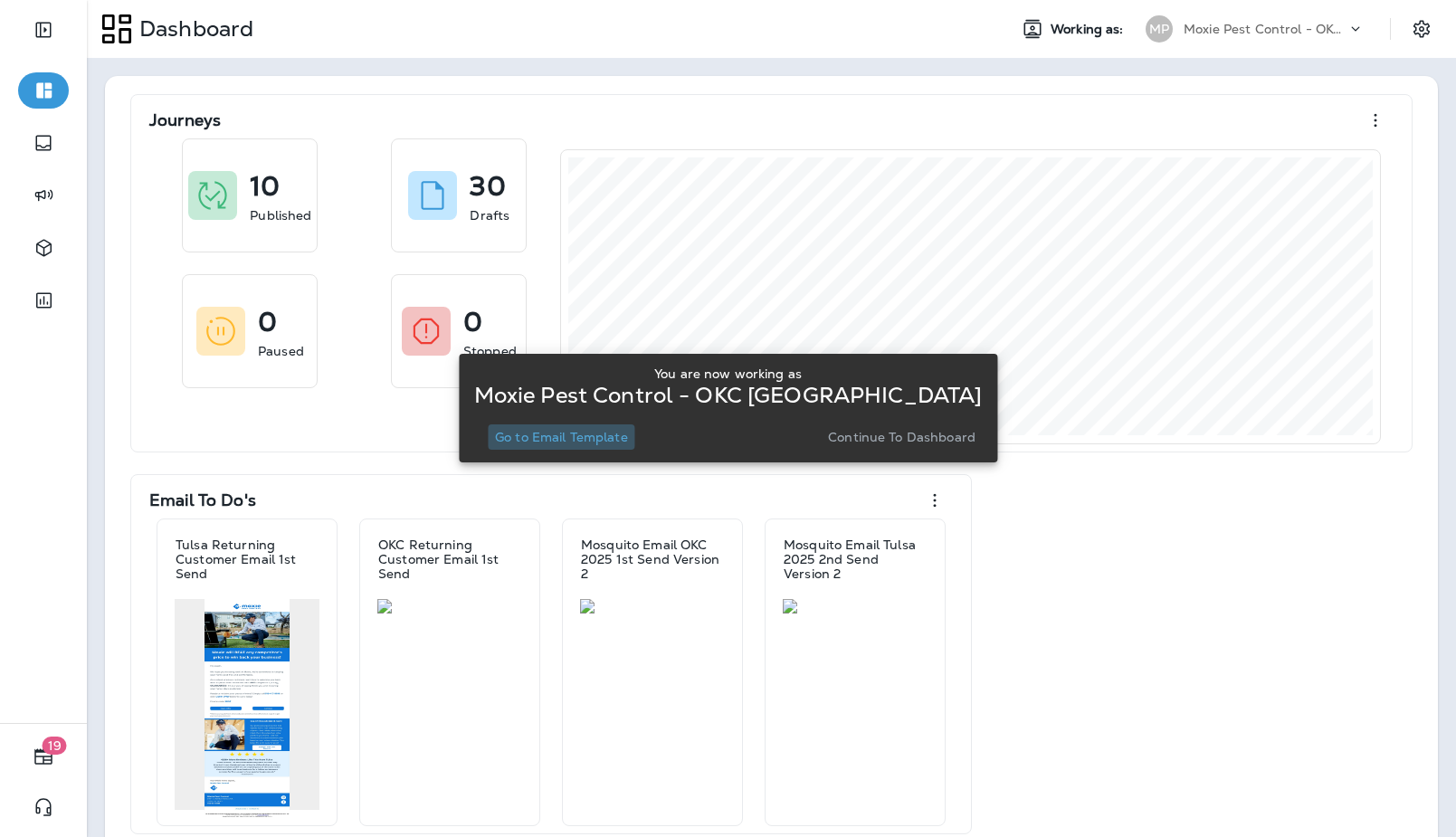
click at [589, 430] on p "Go to Email Template" at bounding box center [562, 437] width 133 height 15
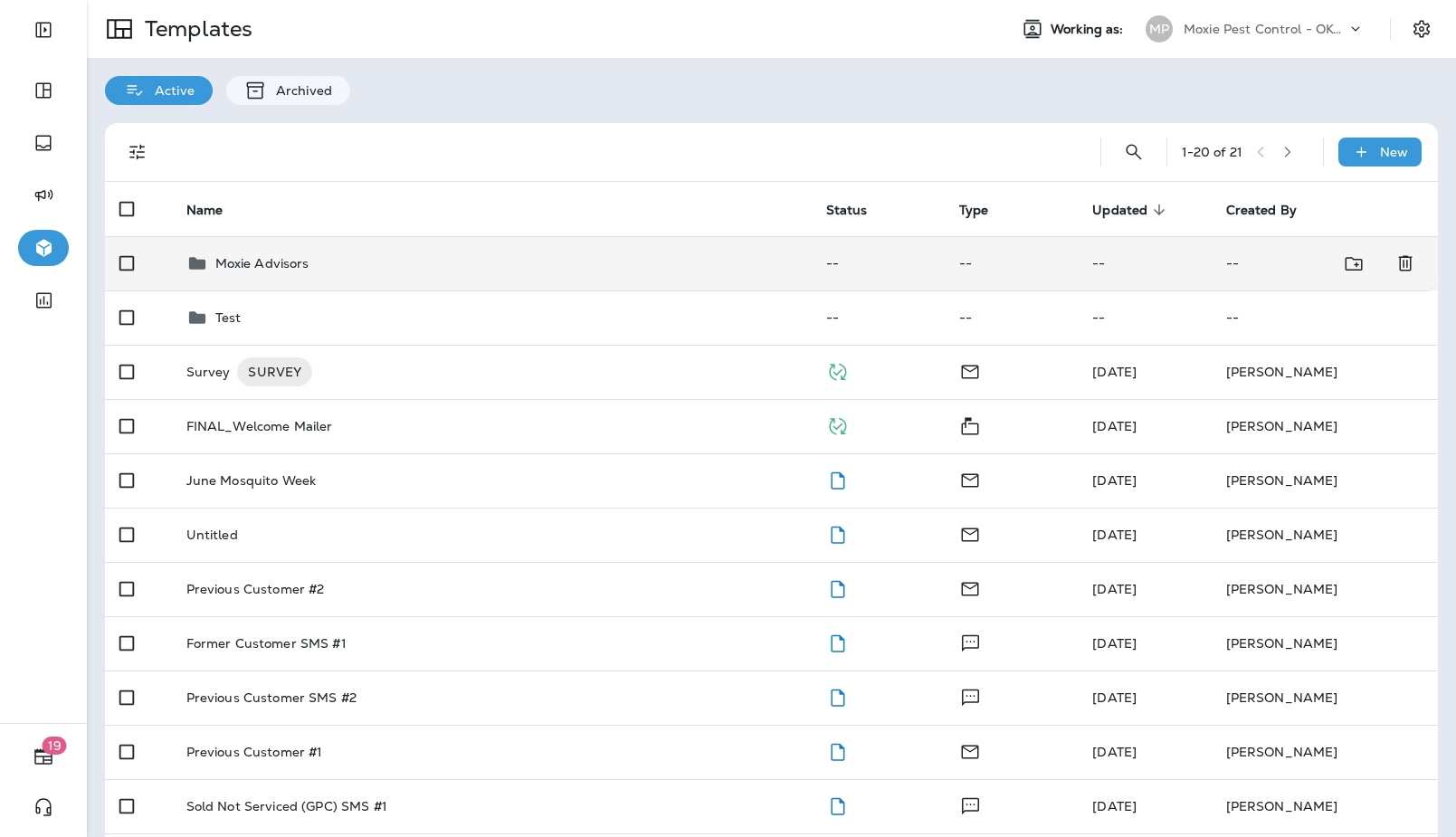
click at [320, 264] on div "Moxie Advisors" at bounding box center [492, 263] width 610 height 21
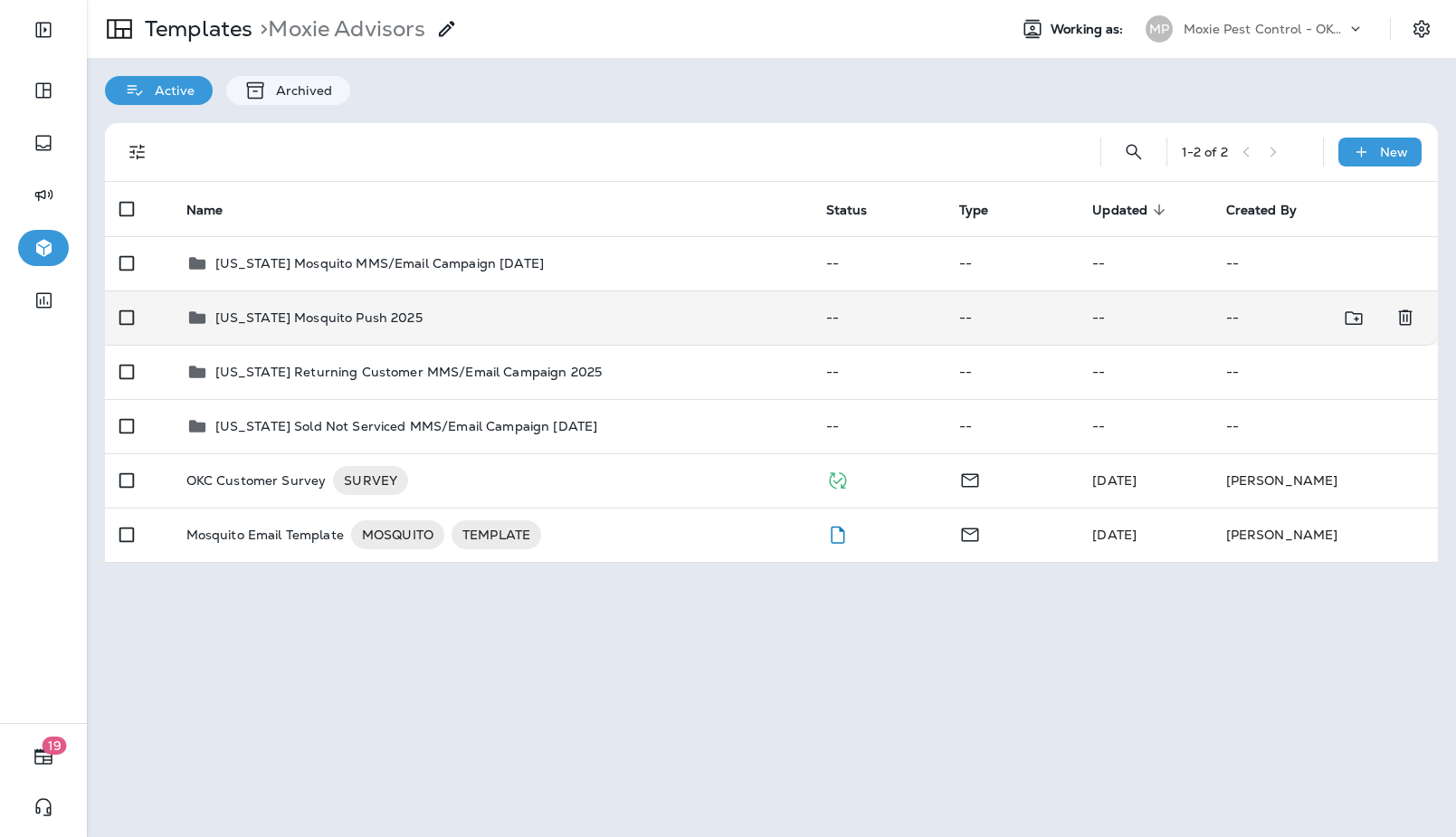
click at [382, 333] on td "[US_STATE] Mosquito Push 2025" at bounding box center [492, 318] width 640 height 55
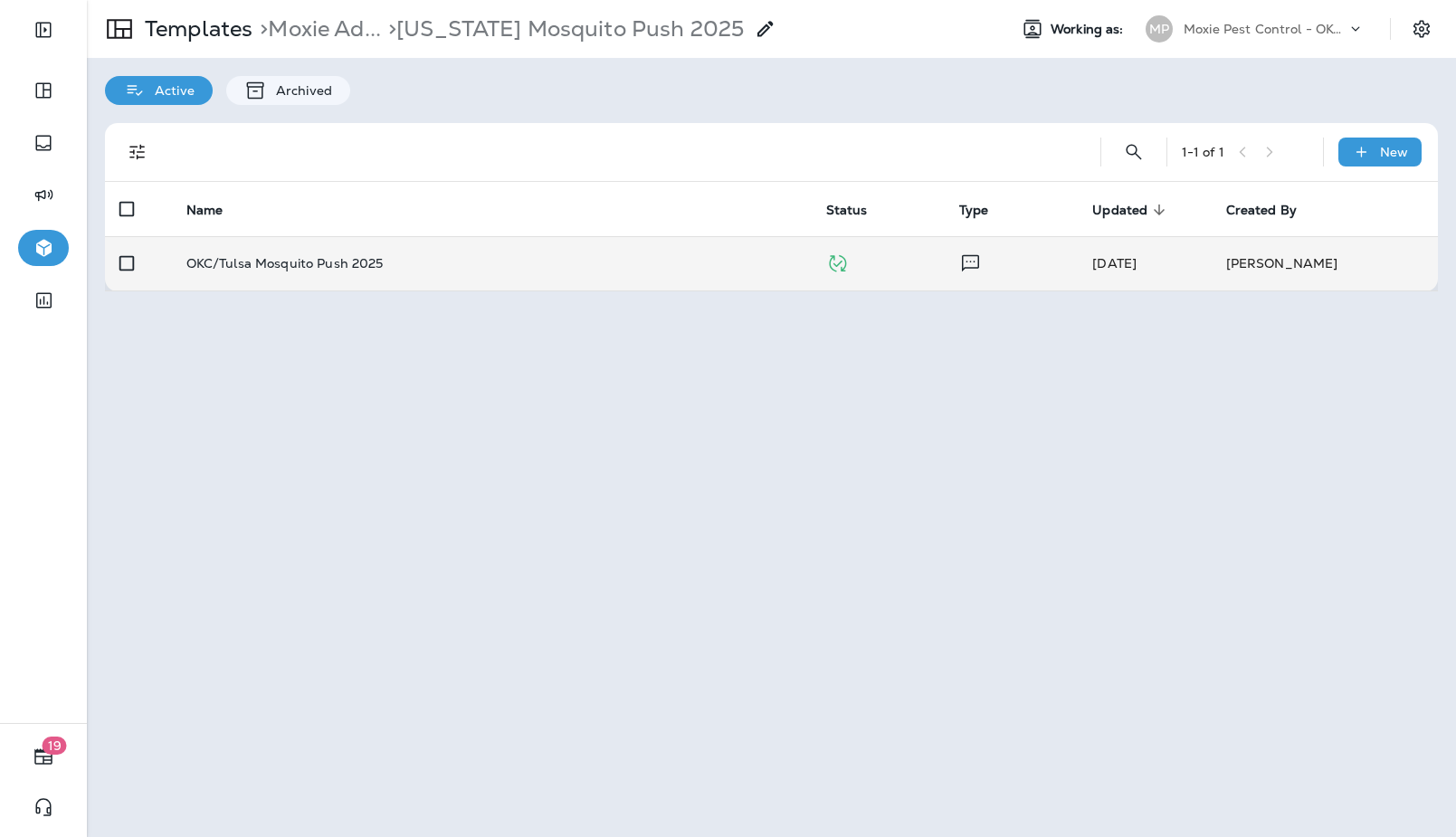
click at [497, 264] on div "OKC/Tulsa Mosquito Push 2025" at bounding box center [492, 263] width 610 height 15
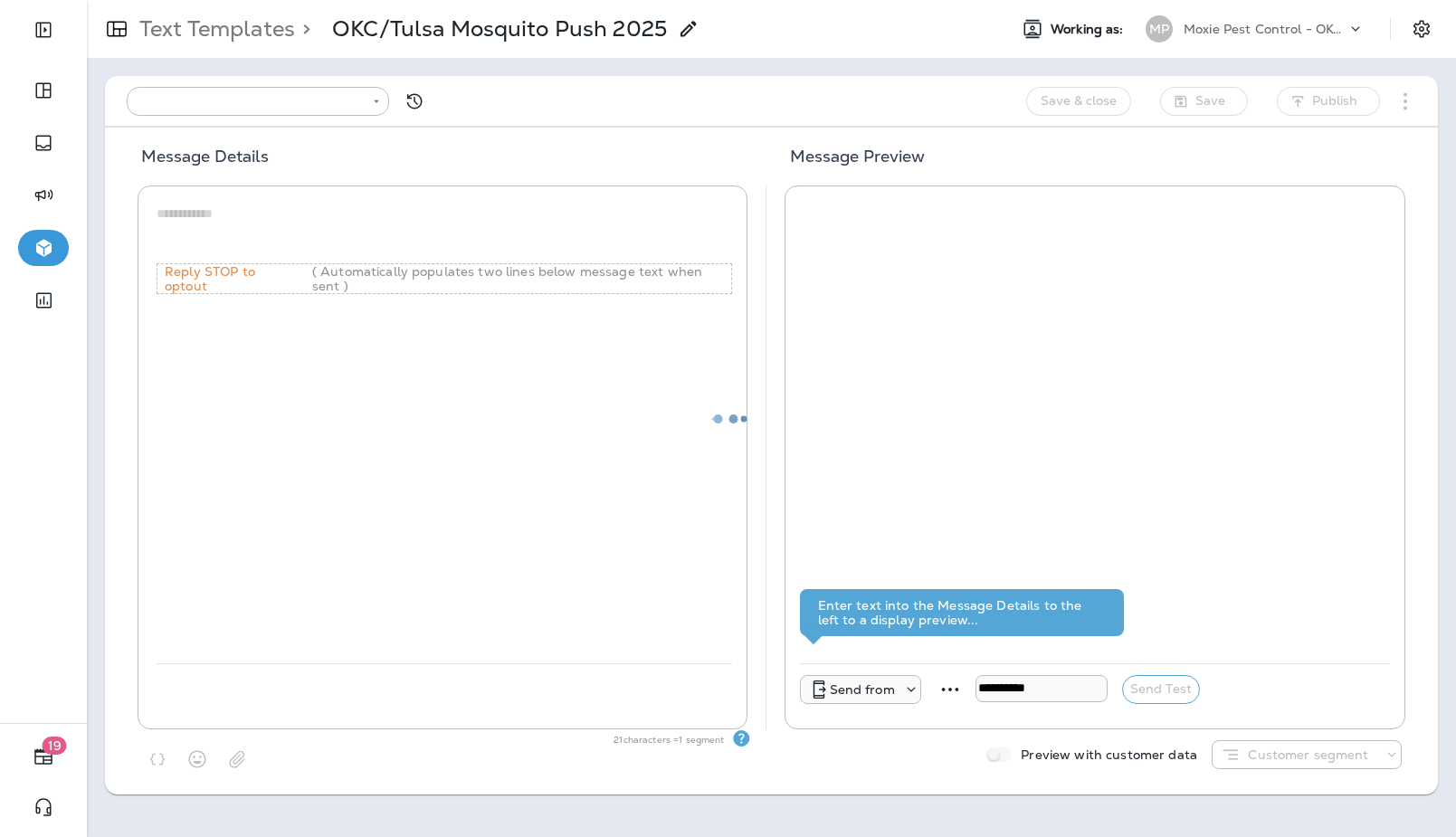
type input "**********"
type textarea "**********"
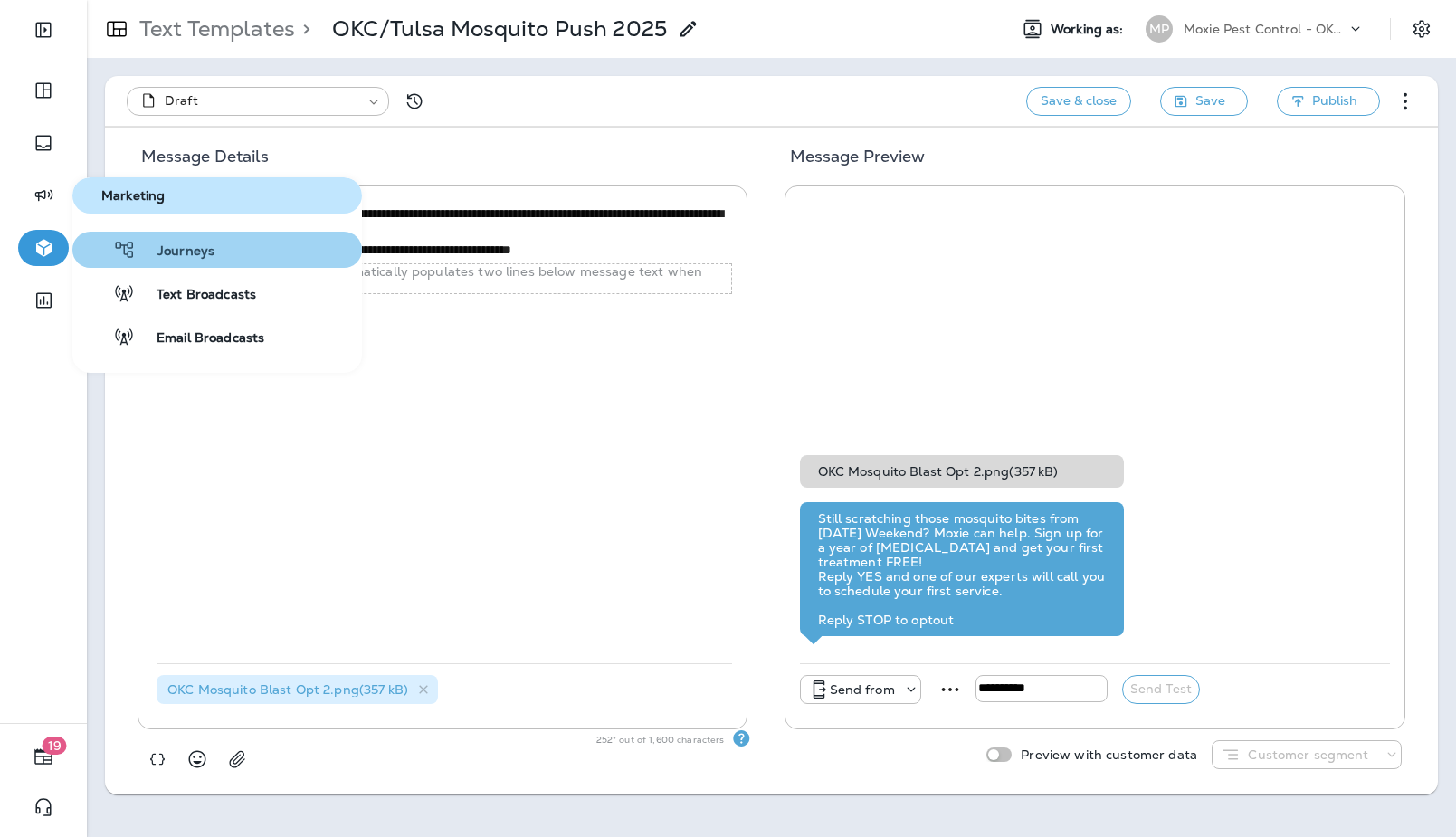
click at [122, 254] on icon "button" at bounding box center [124, 250] width 22 height 21
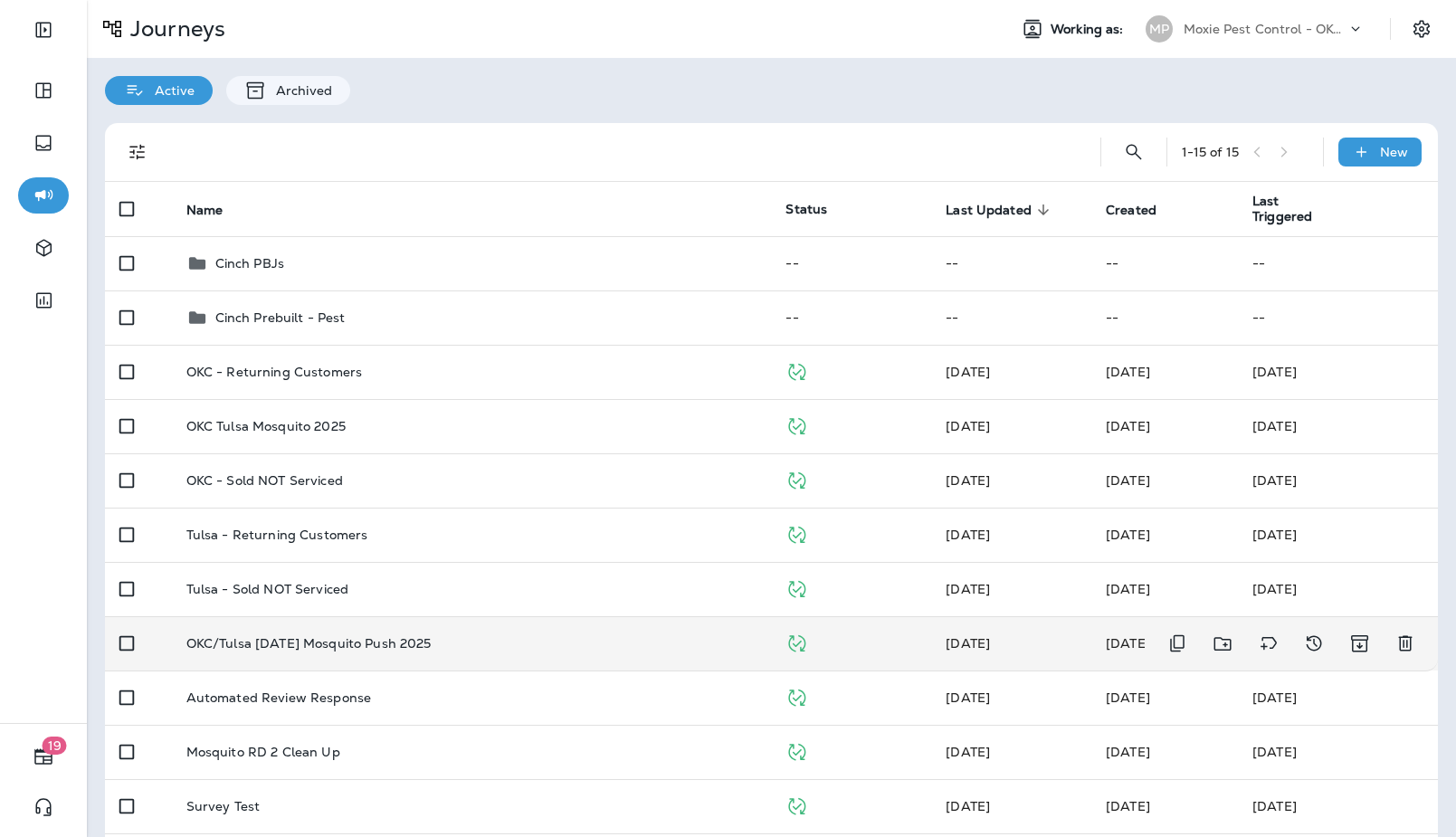
click at [356, 654] on td "OKC/Tulsa [DATE] Mosquito Push 2025" at bounding box center [471, 644] width 600 height 55
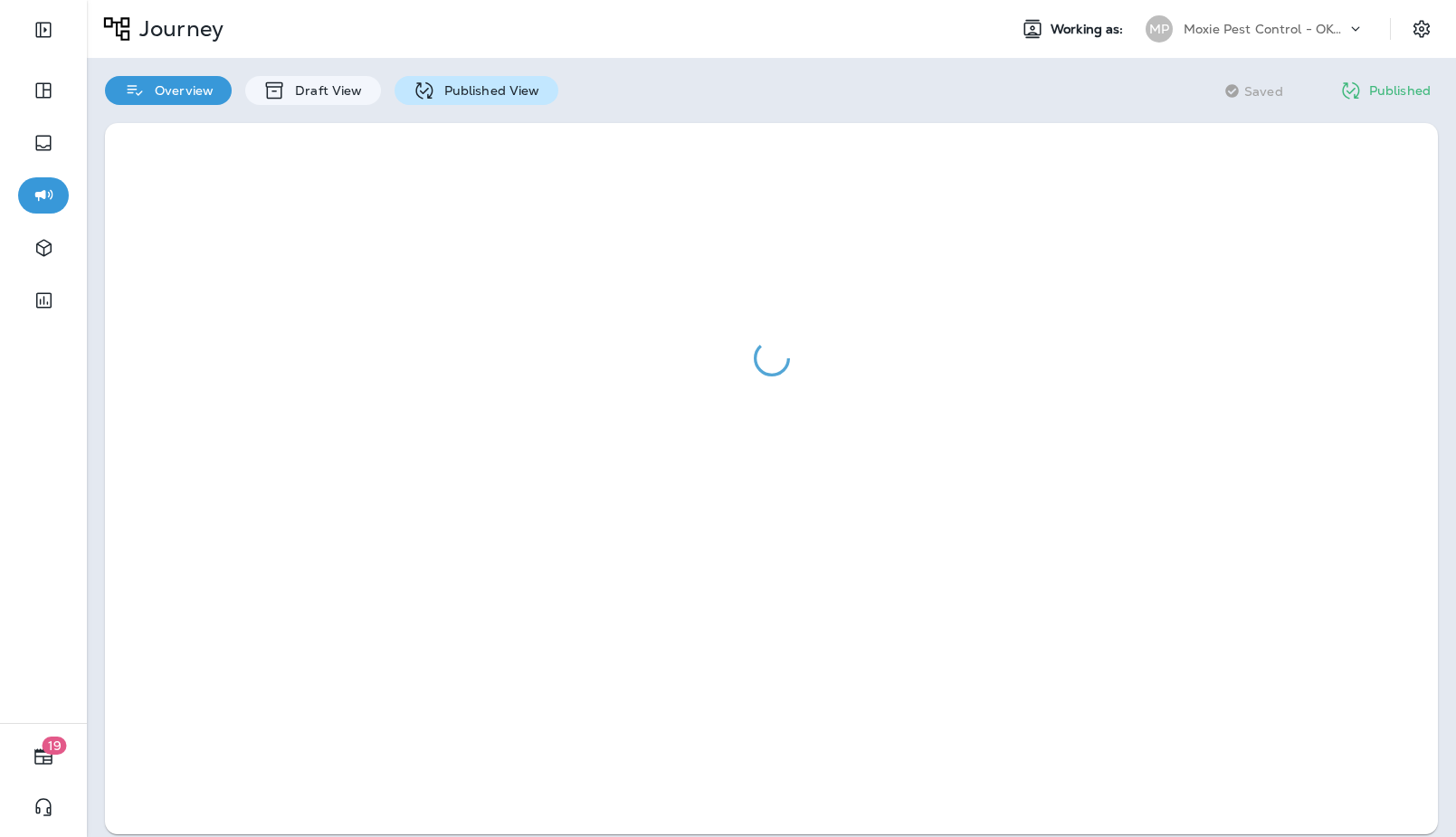
click at [454, 94] on p "Published View" at bounding box center [488, 90] width 105 height 15
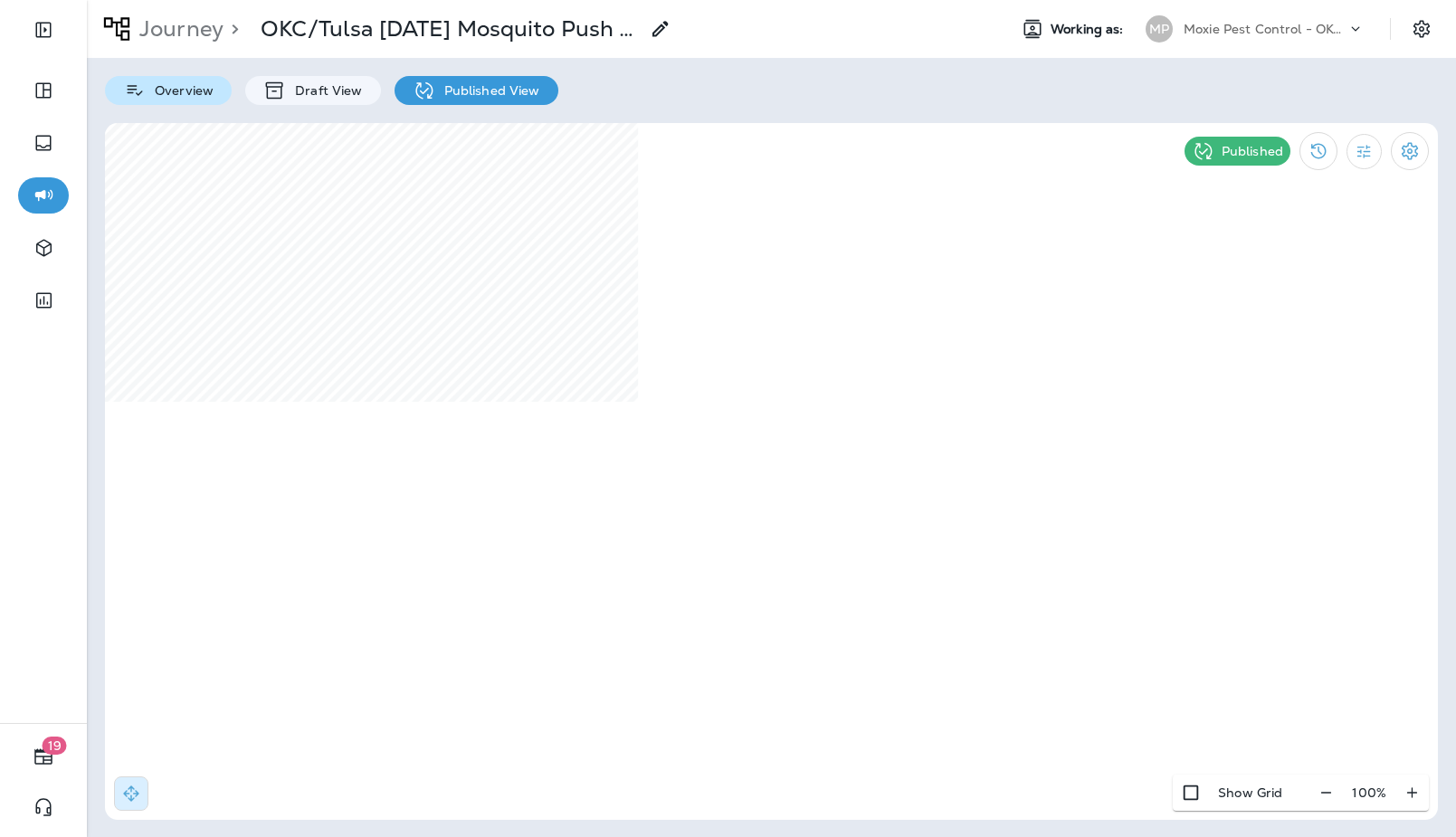
click at [172, 97] on p "Overview" at bounding box center [179, 90] width 68 height 15
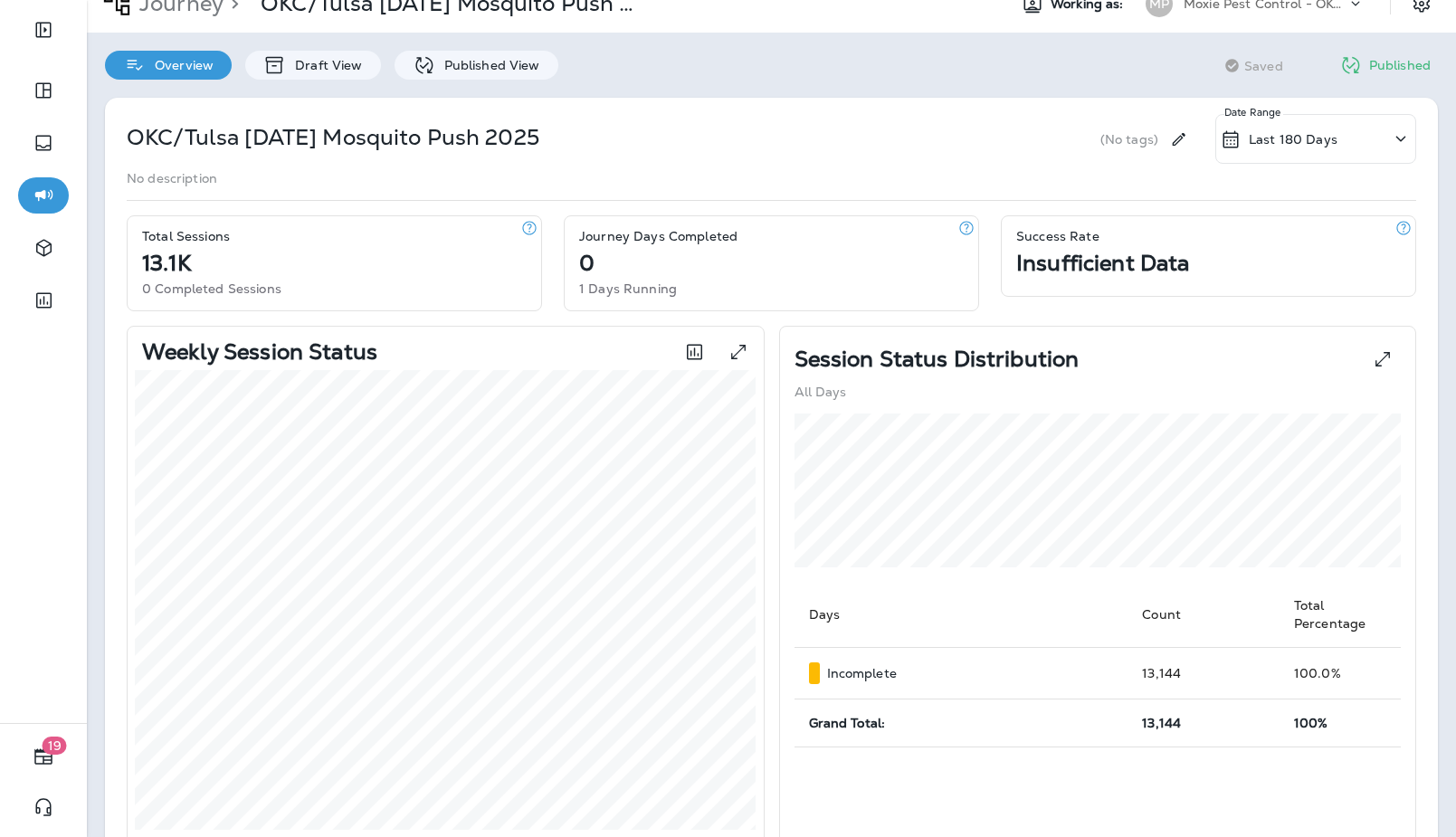
scroll to position [24, 0]
click at [471, 70] on p "Published View" at bounding box center [488, 65] width 105 height 15
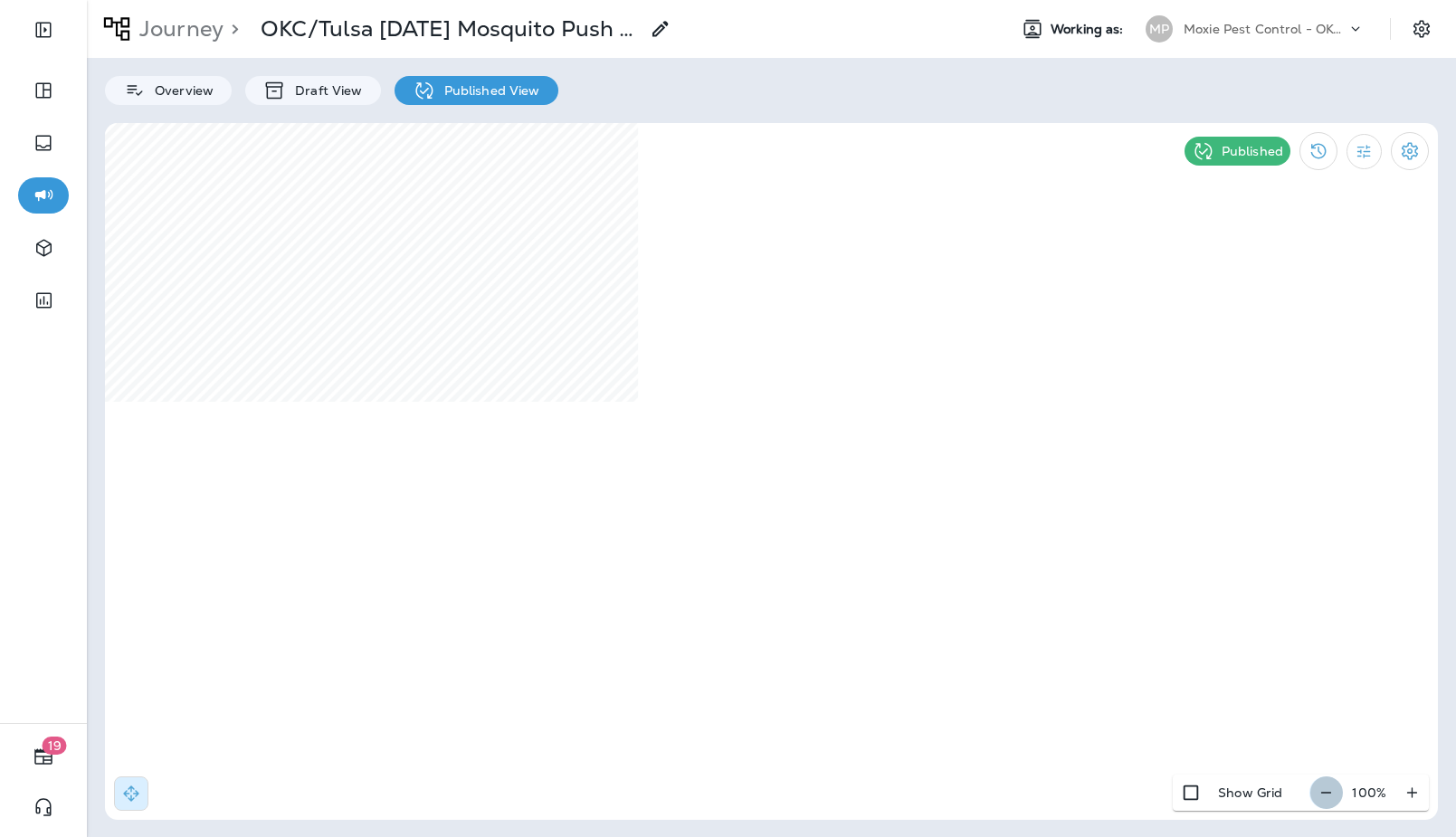
drag, startPoint x: 1320, startPoint y: 791, endPoint x: 1327, endPoint y: 798, distance: 9.9
click at [1320, 669] on icon "button" at bounding box center [1325, 793] width 19 height 19
click at [1329, 669] on icon "button" at bounding box center [1332, 793] width 19 height 19
click at [191, 91] on p "Overview" at bounding box center [179, 90] width 68 height 15
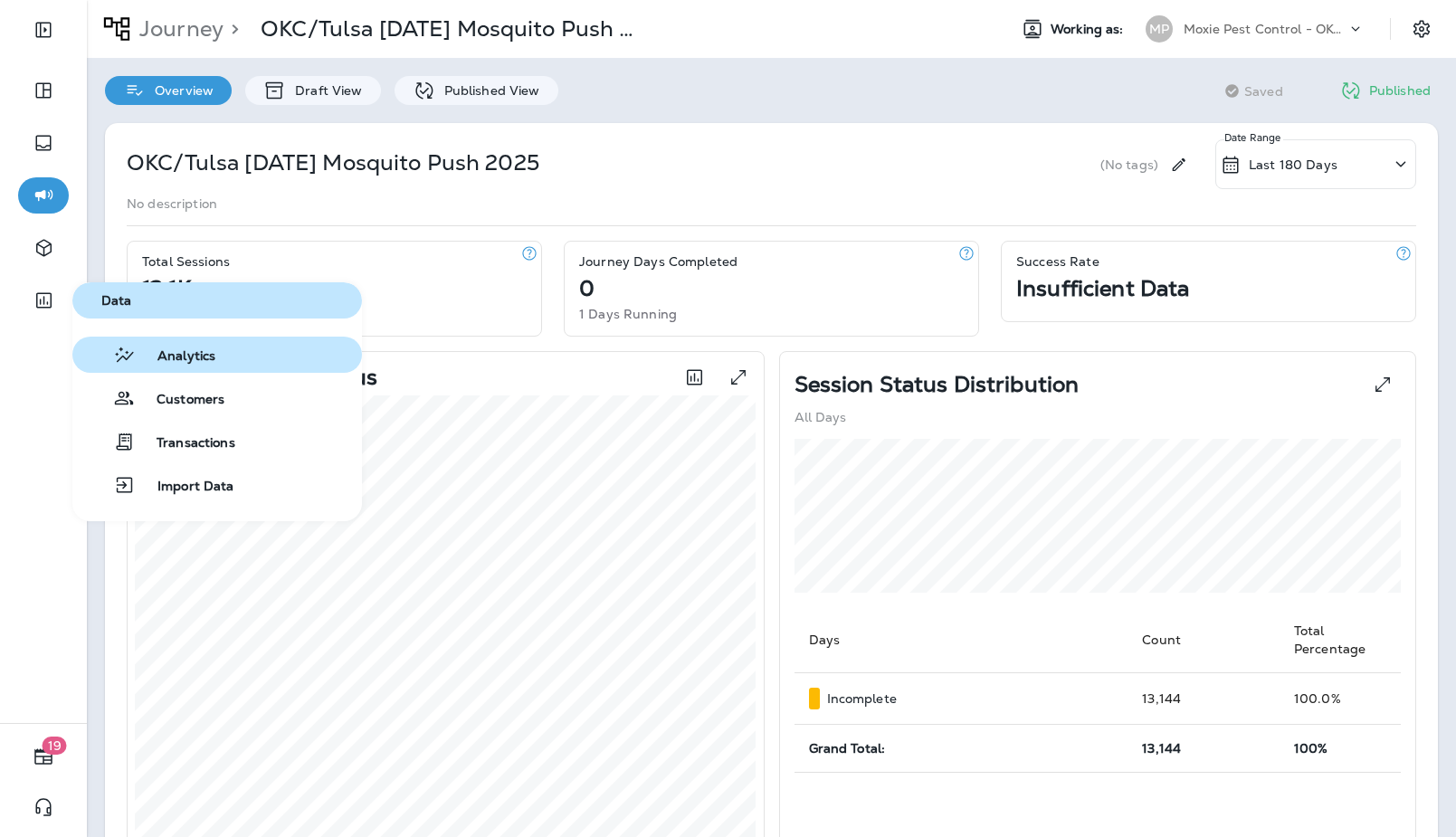
click at [168, 348] on span "Analytics" at bounding box center [176, 357] width 80 height 18
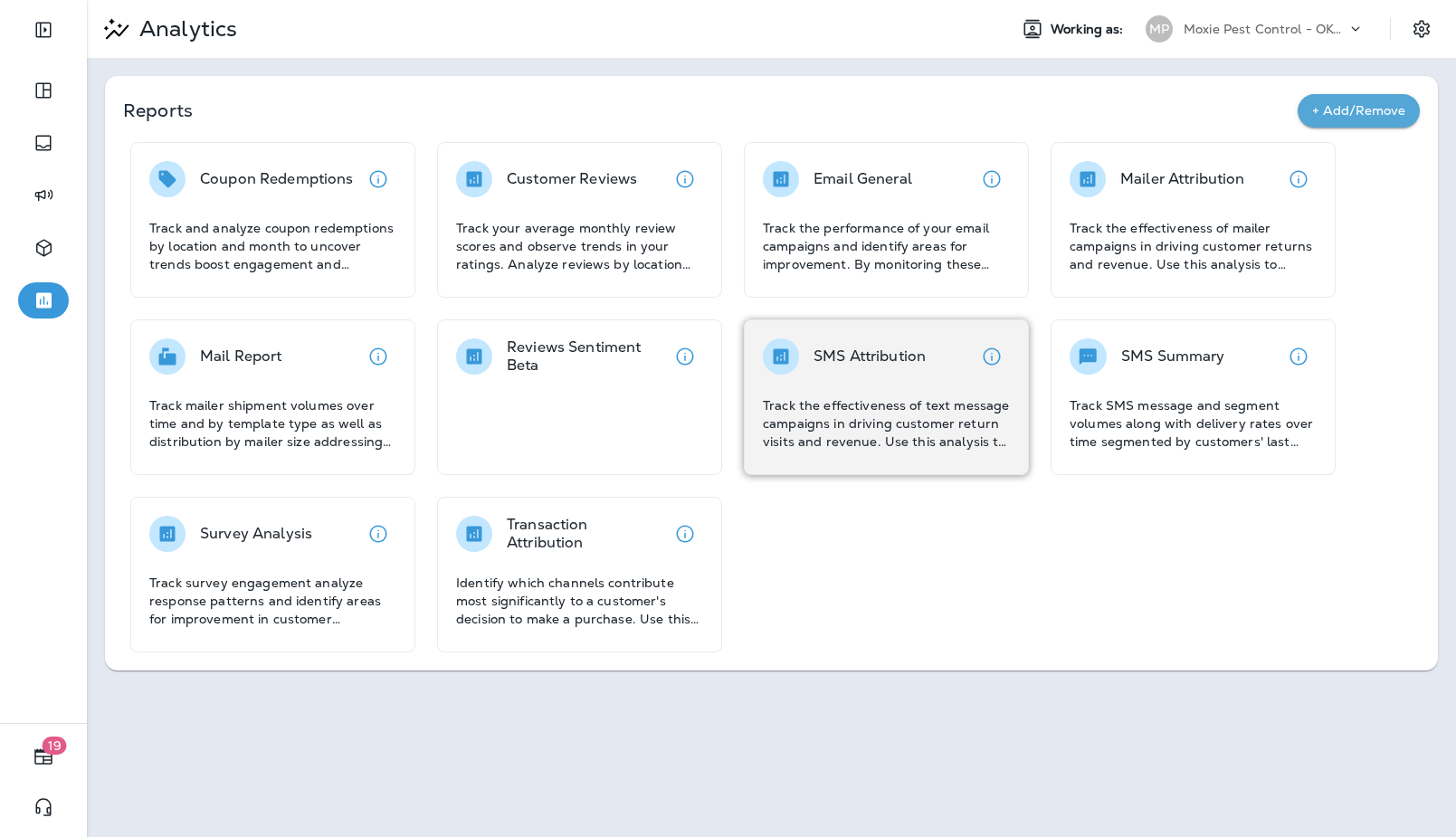
click at [883, 417] on p "Track the effectiveness of text message campaigns in driving customer return vi…" at bounding box center [885, 423] width 247 height 55
